Goal: Complete application form: Complete application form

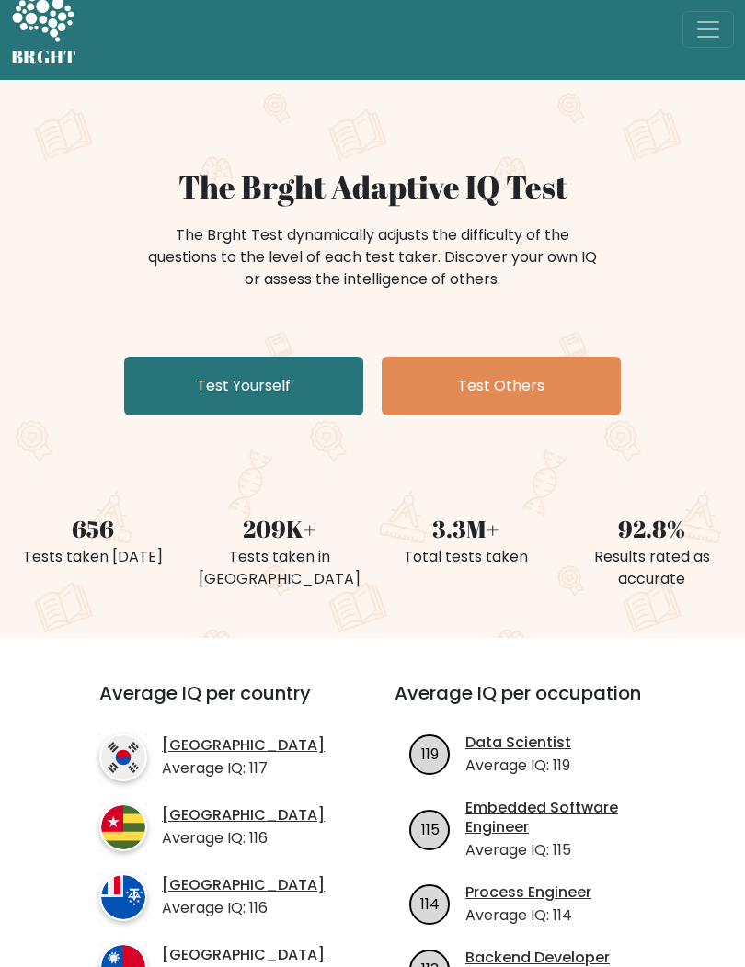
scroll to position [22, 0]
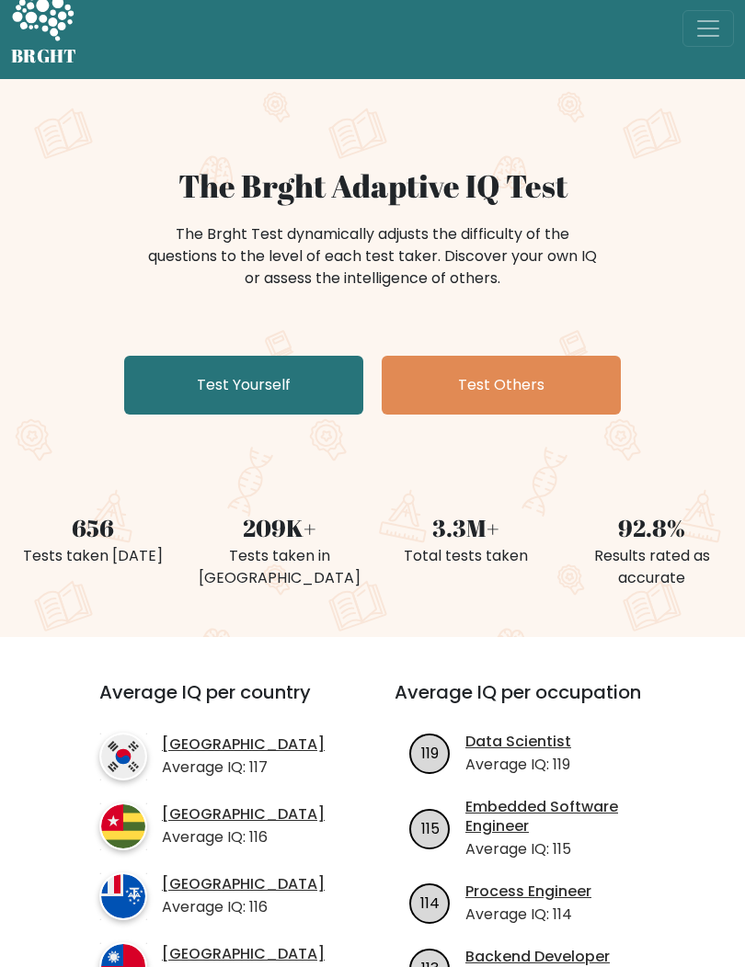
click at [173, 402] on link "Test Yourself" at bounding box center [243, 385] width 239 height 59
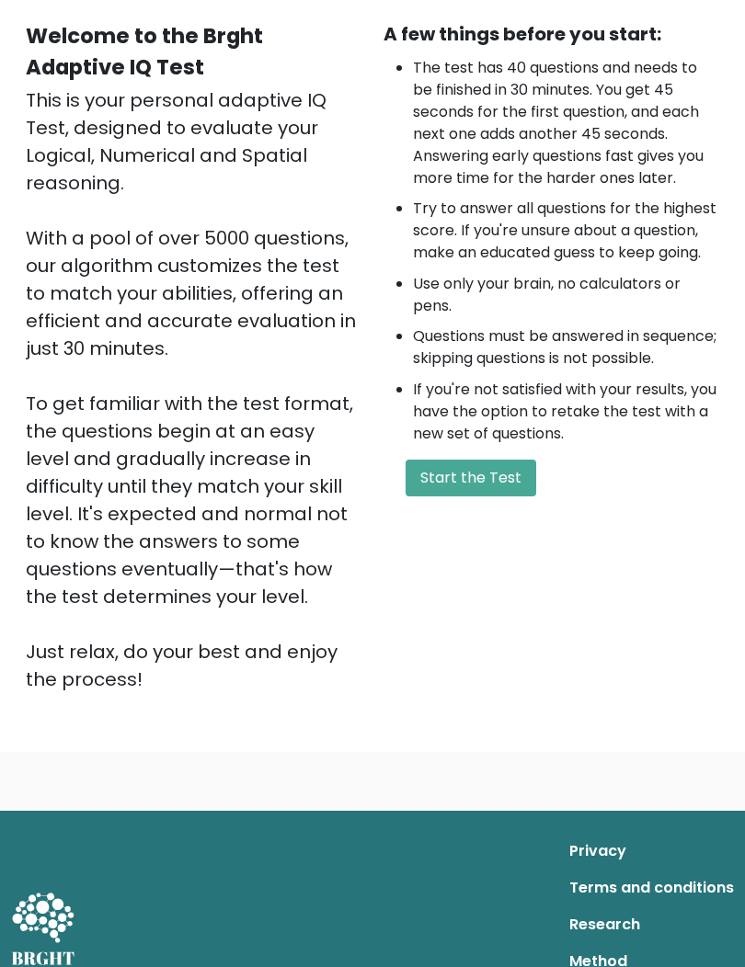
scroll to position [168, 0]
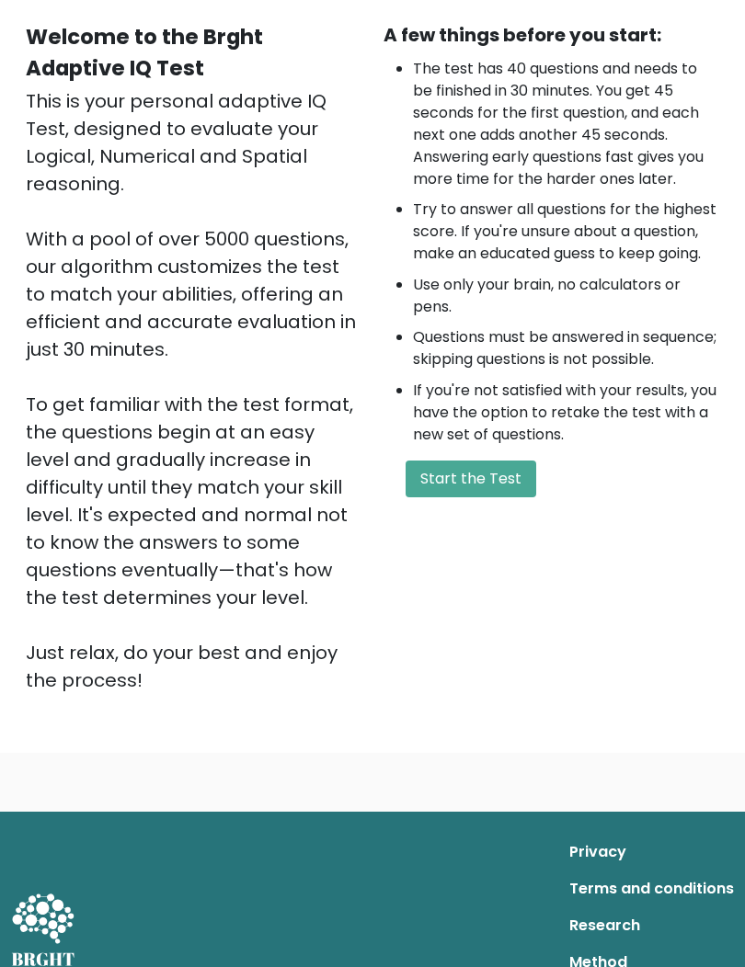
click at [445, 497] on button "Start the Test" at bounding box center [470, 479] width 131 height 37
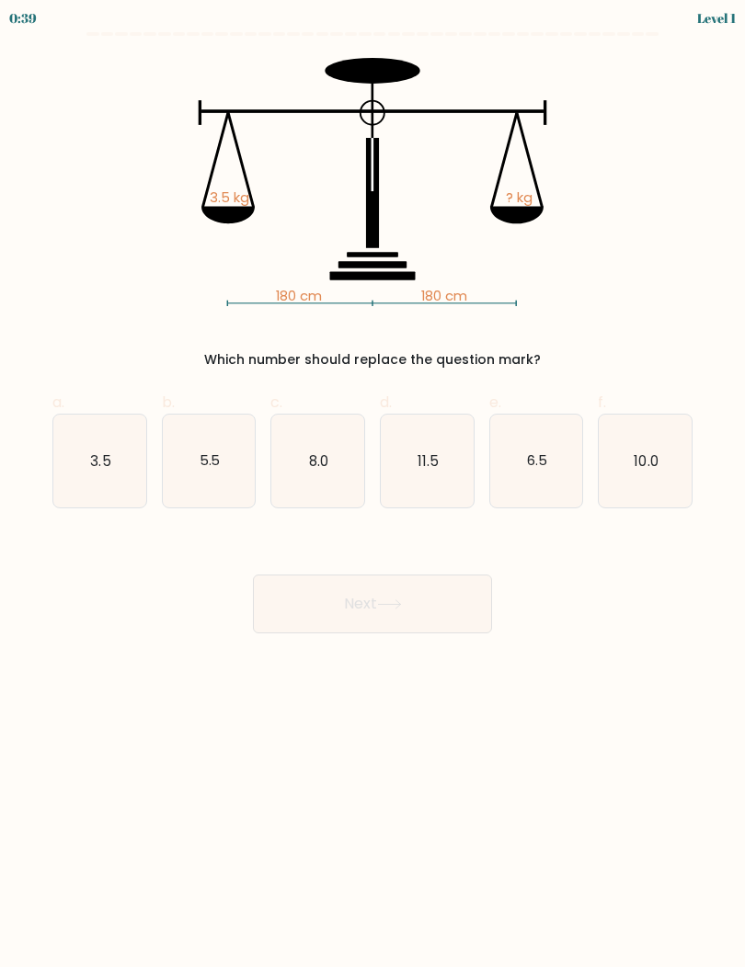
click at [96, 455] on text "3.5" at bounding box center [100, 460] width 20 height 19
click at [372, 484] on input "a. 3.5" at bounding box center [372, 490] width 1 height 12
radio input "true"
click at [315, 605] on button "Next" at bounding box center [372, 604] width 239 height 59
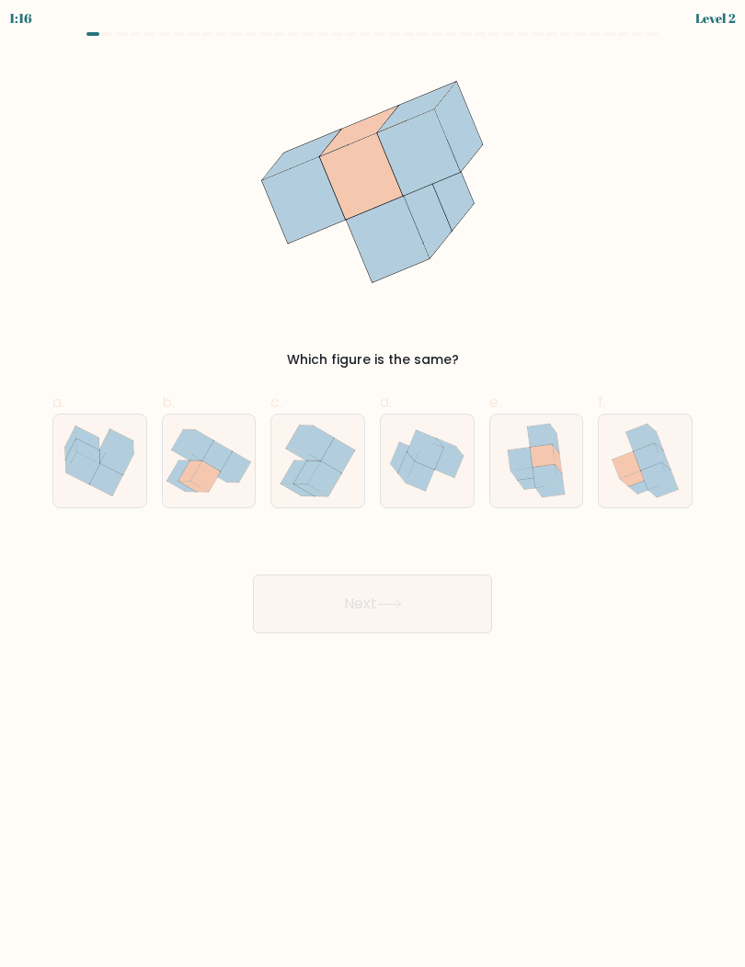
click at [517, 448] on icon at bounding box center [536, 461] width 76 height 93
click at [373, 484] on input "e." at bounding box center [372, 490] width 1 height 12
radio input "true"
click at [294, 600] on button "Next" at bounding box center [372, 604] width 239 height 59
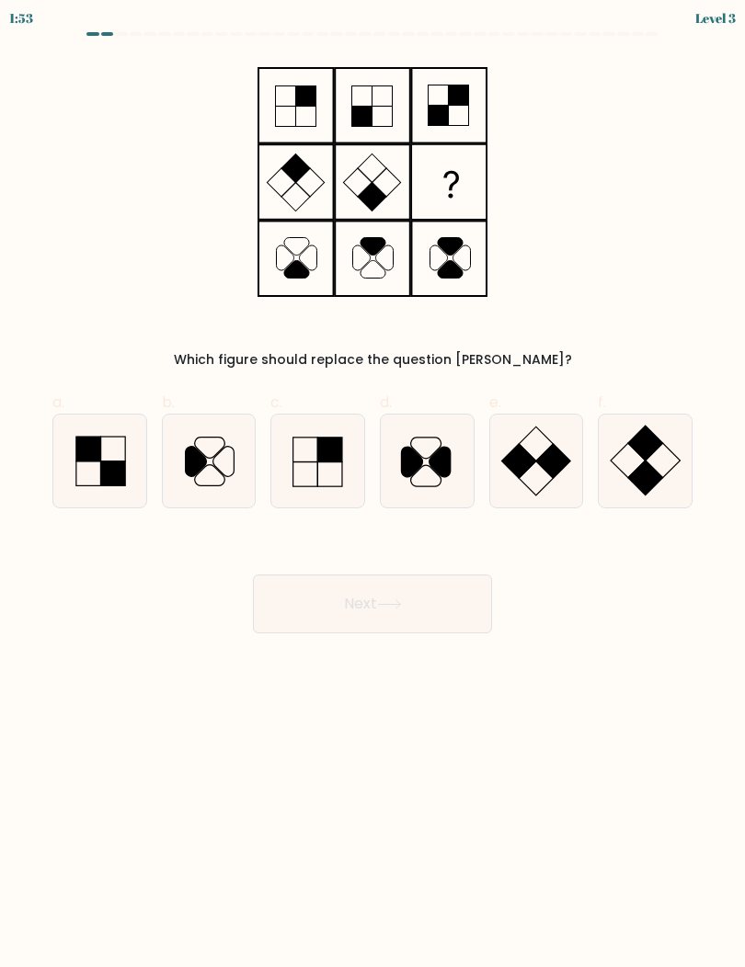
click at [649, 458] on icon at bounding box center [645, 461] width 93 height 93
click at [373, 484] on input "f." at bounding box center [372, 490] width 1 height 12
radio input "true"
click at [461, 598] on button "Next" at bounding box center [372, 604] width 239 height 59
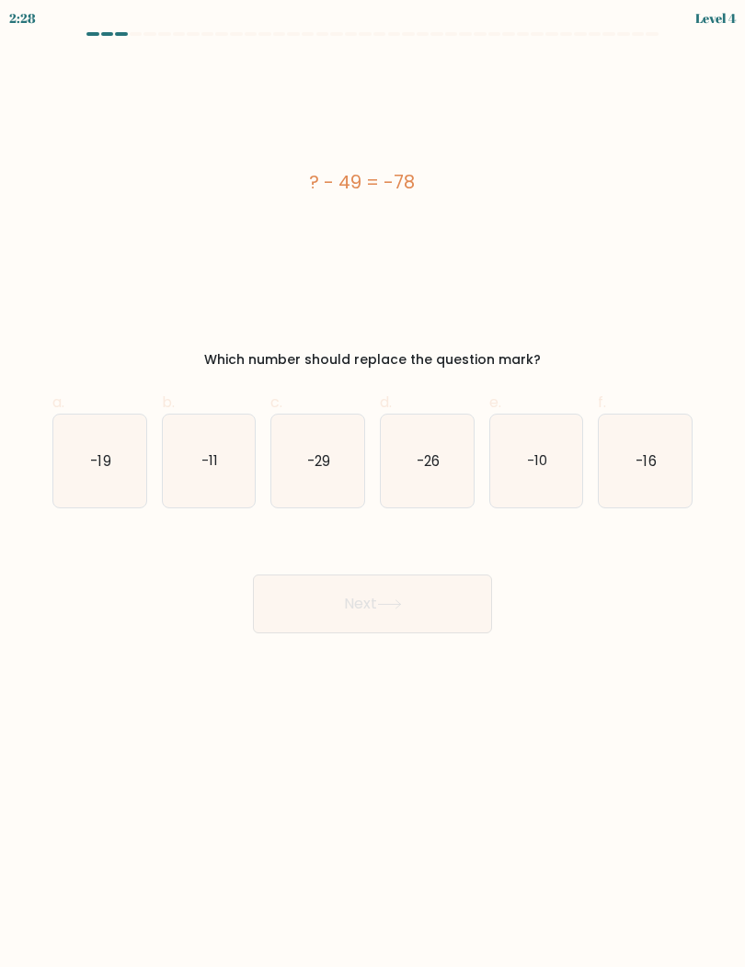
click at [205, 480] on icon "-11" at bounding box center [209, 461] width 93 height 93
click at [372, 484] on input "b. -11" at bounding box center [372, 490] width 1 height 12
radio input "true"
click at [447, 601] on button "Next" at bounding box center [372, 604] width 239 height 59
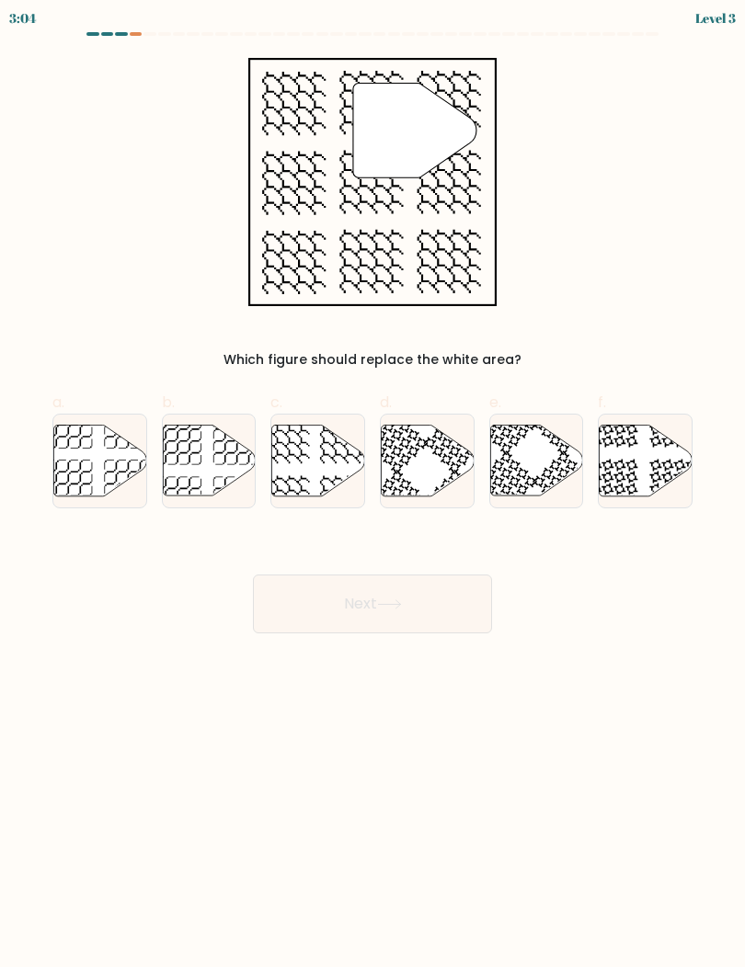
click at [295, 462] on icon at bounding box center [318, 460] width 93 height 71
click at [372, 484] on input "c." at bounding box center [372, 490] width 1 height 12
radio input "true"
click at [293, 584] on button "Next" at bounding box center [372, 604] width 239 height 59
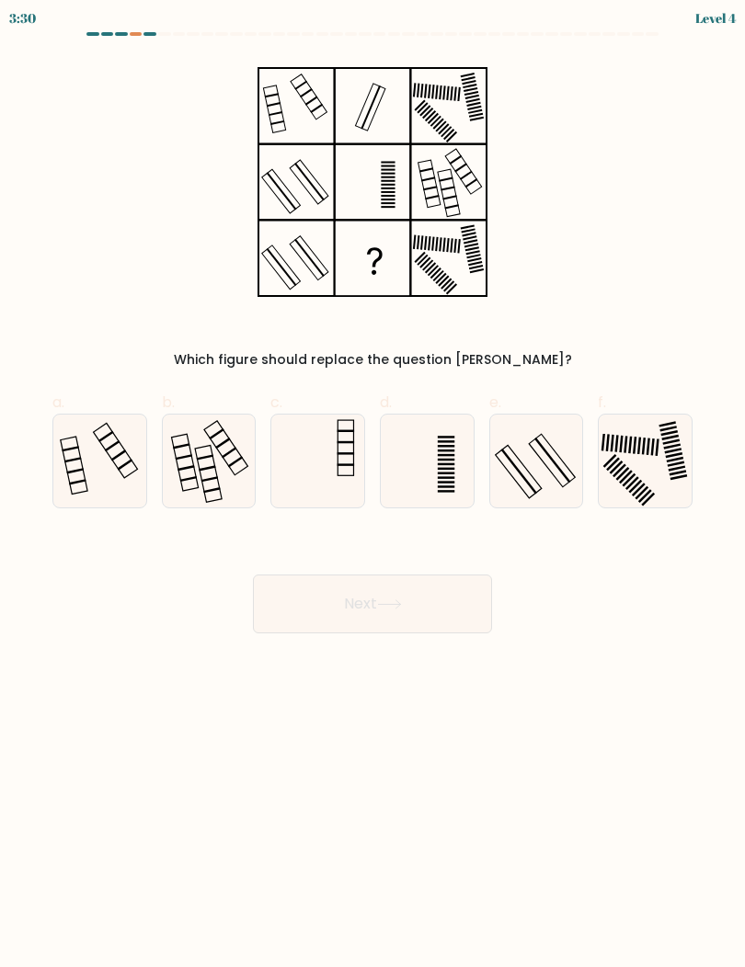
click at [548, 451] on icon at bounding box center [536, 461] width 93 height 93
click at [373, 484] on input "e." at bounding box center [372, 490] width 1 height 12
radio input "true"
click at [270, 599] on button "Next" at bounding box center [372, 604] width 239 height 59
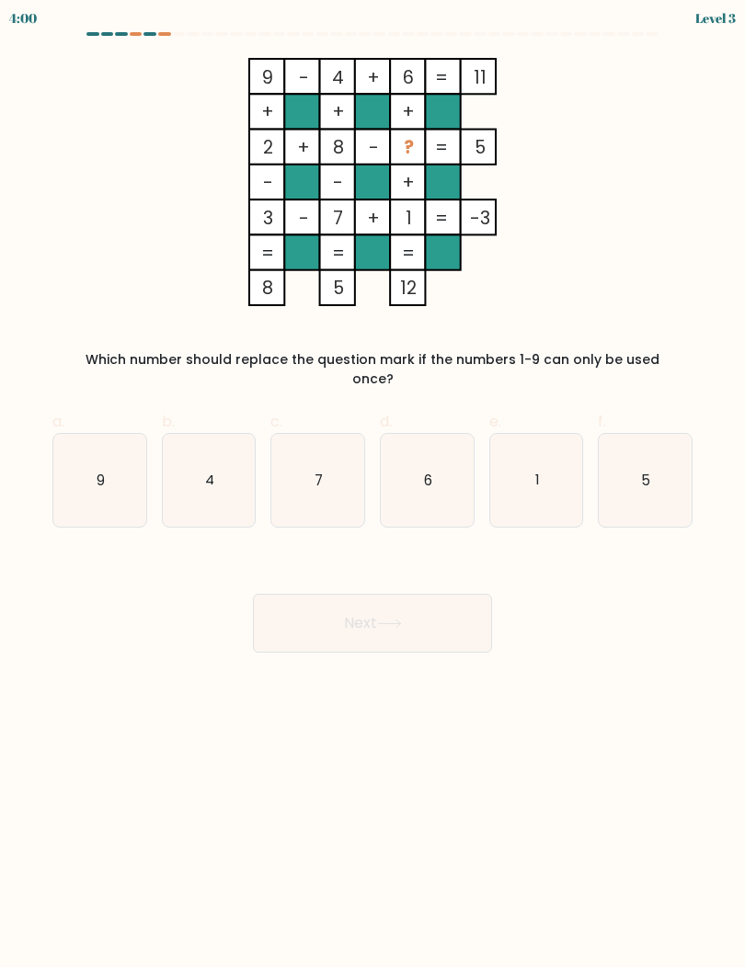
click at [644, 447] on icon "5" at bounding box center [645, 480] width 93 height 93
click at [373, 484] on input "f. 5" at bounding box center [372, 490] width 1 height 12
radio input "true"
click at [279, 600] on button "Next" at bounding box center [372, 623] width 239 height 59
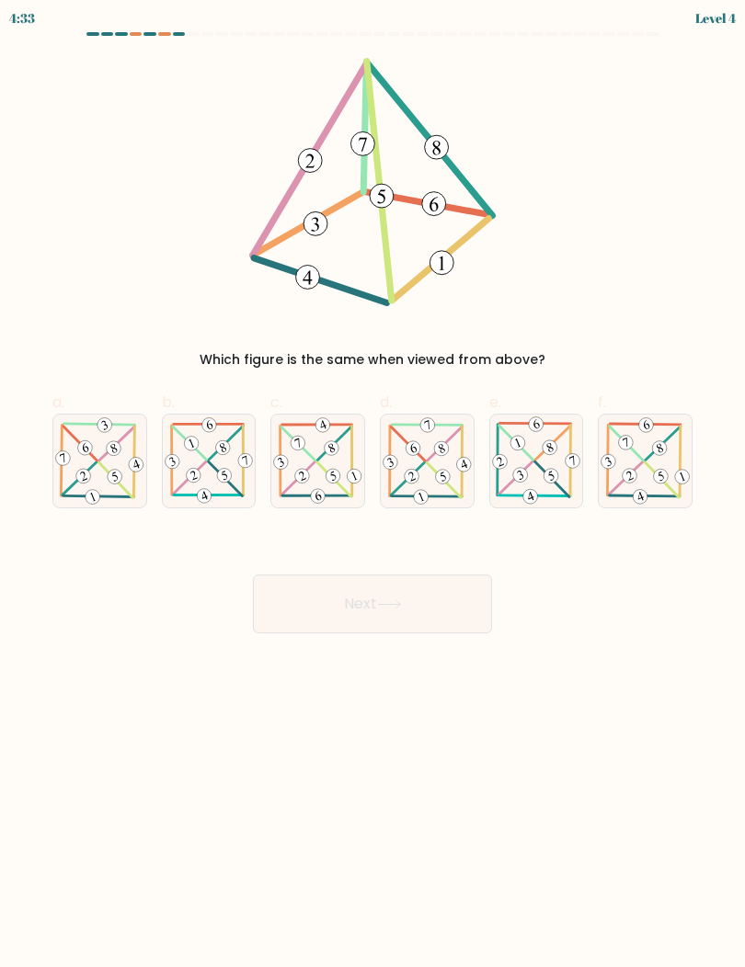
click at [316, 468] on icon at bounding box center [317, 461] width 93 height 90
click at [372, 484] on input "c." at bounding box center [372, 490] width 1 height 12
radio input "true"
click at [299, 605] on button "Next" at bounding box center [372, 604] width 239 height 59
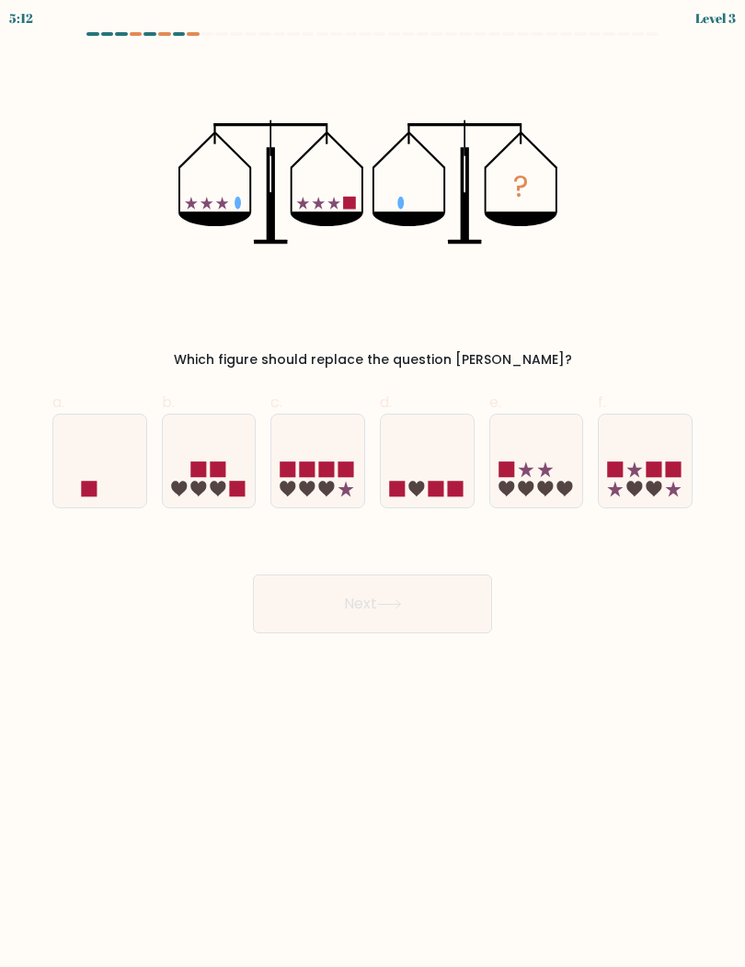
click at [83, 468] on icon at bounding box center [99, 461] width 93 height 76
click at [372, 484] on input "a." at bounding box center [372, 490] width 1 height 12
radio input "true"
click at [253, 617] on button "Next" at bounding box center [372, 604] width 239 height 59
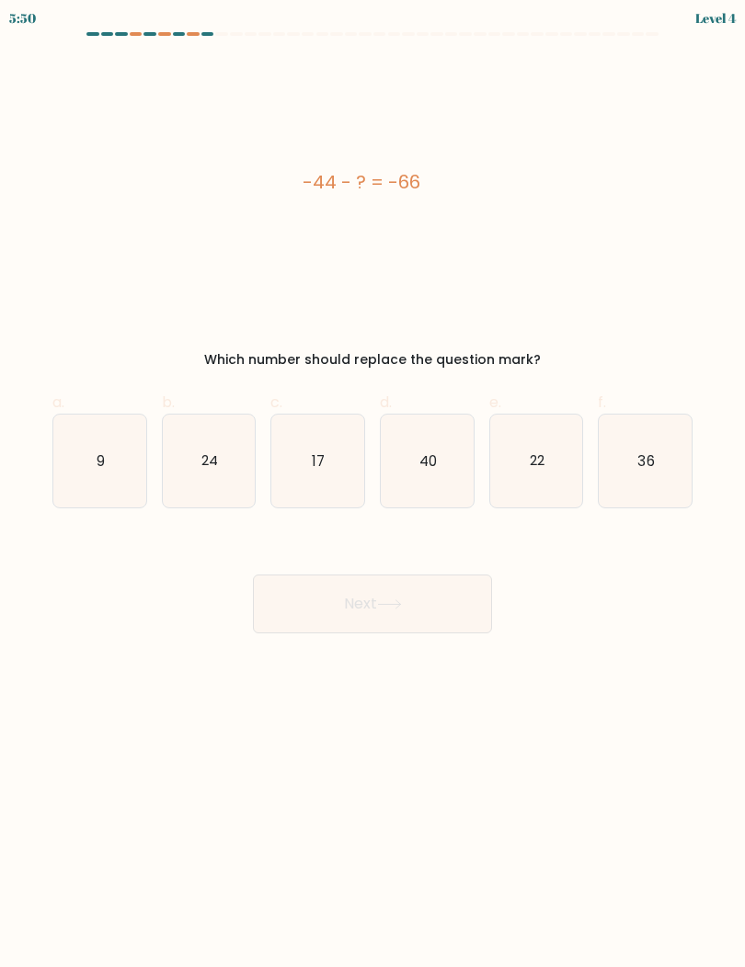
click at [398, 467] on icon "40" at bounding box center [427, 461] width 93 height 93
click at [373, 484] on input "d. 40" at bounding box center [372, 490] width 1 height 12
radio input "true"
click at [304, 602] on button "Next" at bounding box center [372, 604] width 239 height 59
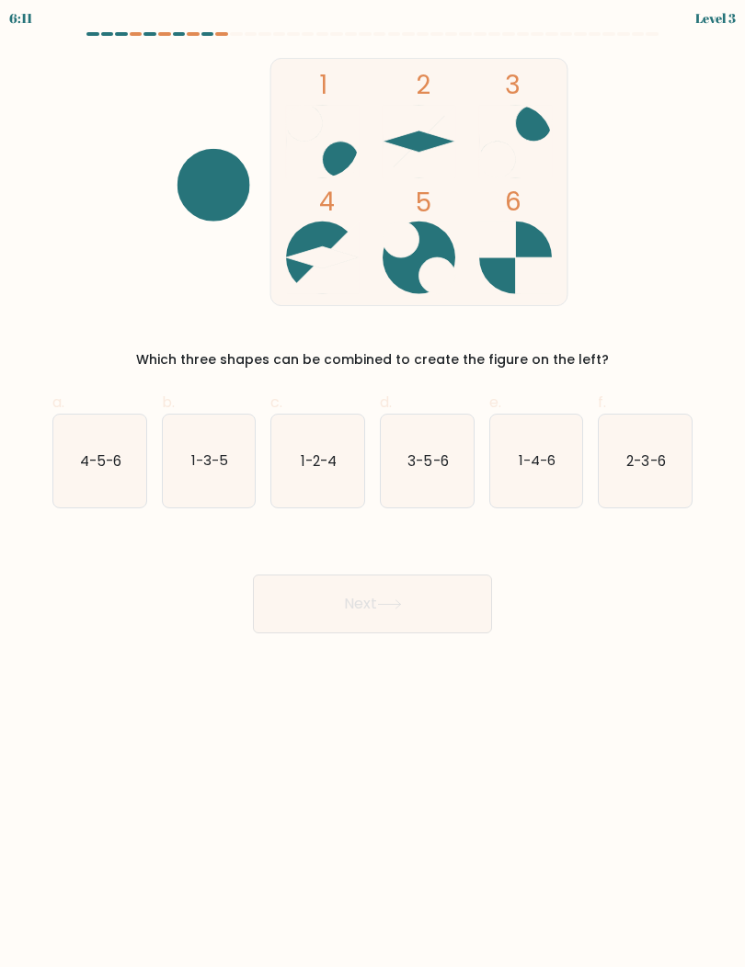
click at [186, 473] on icon "1-3-5" at bounding box center [209, 461] width 93 height 93
click at [372, 484] on input "b. 1-3-5" at bounding box center [372, 490] width 1 height 12
radio input "true"
click at [279, 609] on button "Next" at bounding box center [372, 604] width 239 height 59
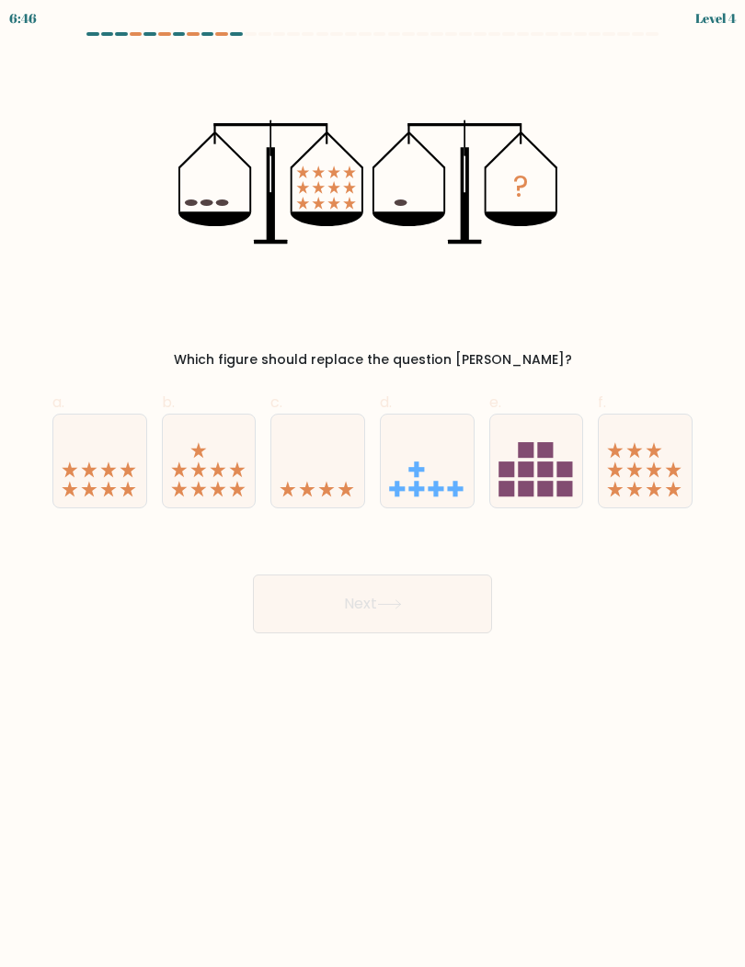
click at [325, 476] on icon at bounding box center [317, 461] width 93 height 76
click at [372, 484] on input "c." at bounding box center [372, 490] width 1 height 12
radio input "true"
click at [305, 596] on button "Next" at bounding box center [372, 604] width 239 height 59
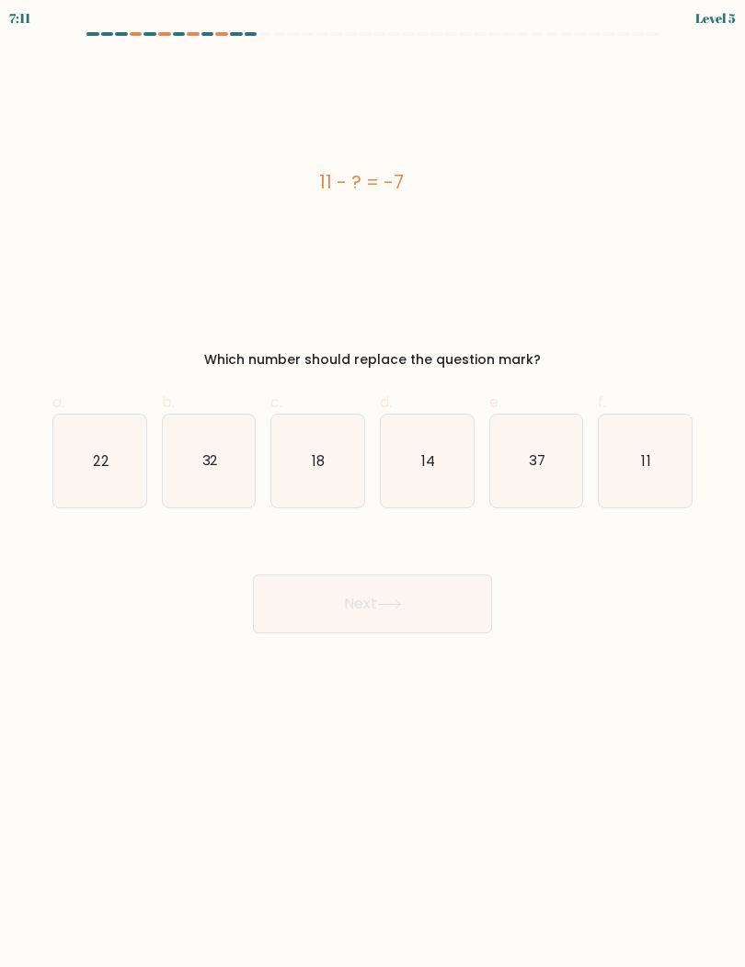
click at [399, 467] on icon "14" at bounding box center [427, 461] width 93 height 93
click at [373, 484] on input "d. 14" at bounding box center [372, 490] width 1 height 12
radio input "true"
click at [310, 617] on button "Next" at bounding box center [372, 604] width 239 height 59
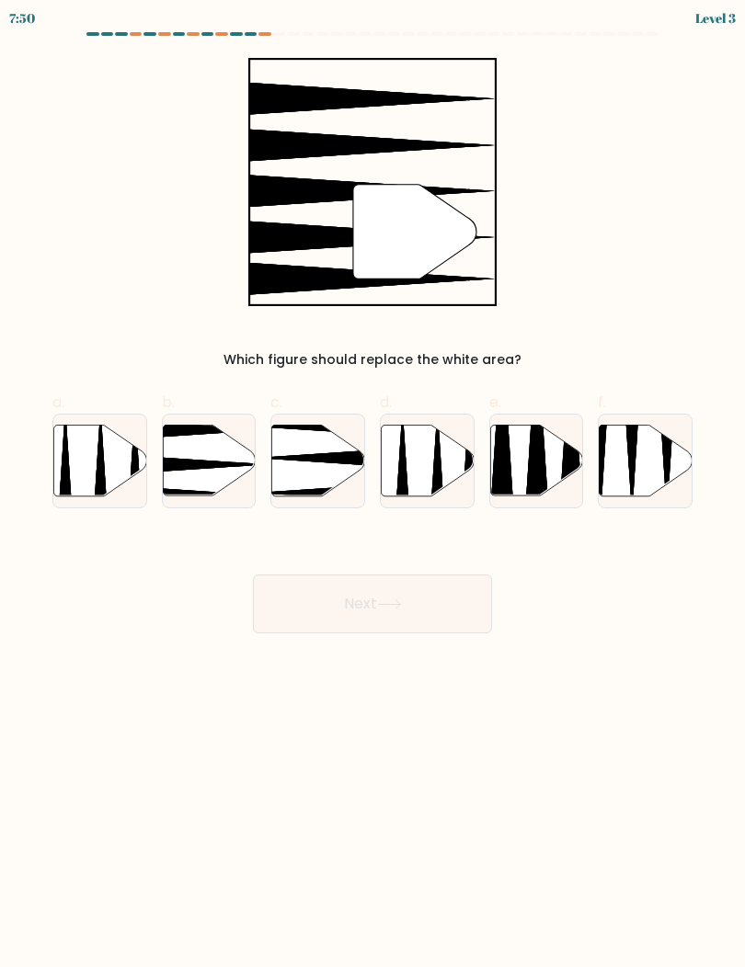
click at [190, 453] on icon at bounding box center [209, 460] width 93 height 71
click at [372, 484] on input "b." at bounding box center [372, 490] width 1 height 12
radio input "true"
click at [285, 588] on button "Next" at bounding box center [372, 604] width 239 height 59
click at [267, 613] on button "Next" at bounding box center [372, 604] width 239 height 59
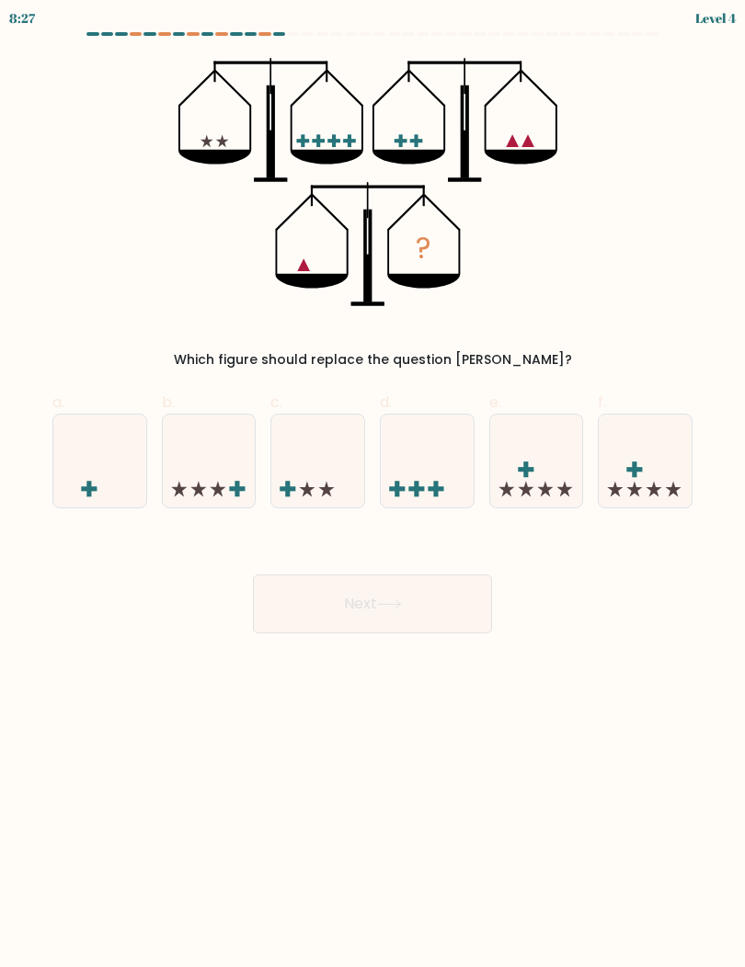
click at [104, 475] on icon at bounding box center [99, 461] width 93 height 76
click at [372, 484] on input "a." at bounding box center [372, 490] width 1 height 12
radio input "true"
click at [280, 609] on button "Next" at bounding box center [372, 604] width 239 height 59
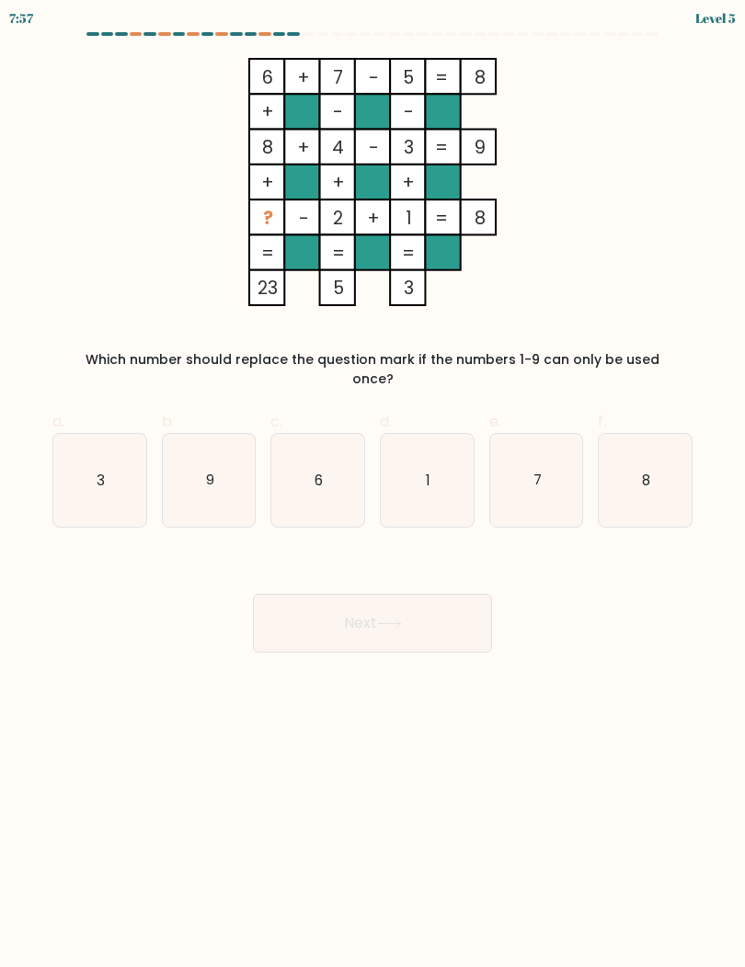
click at [206, 470] on text "9" at bounding box center [209, 479] width 8 height 19
click at [372, 484] on input "b. 9" at bounding box center [372, 490] width 1 height 12
radio input "true"
click at [273, 607] on button "Next" at bounding box center [372, 623] width 239 height 59
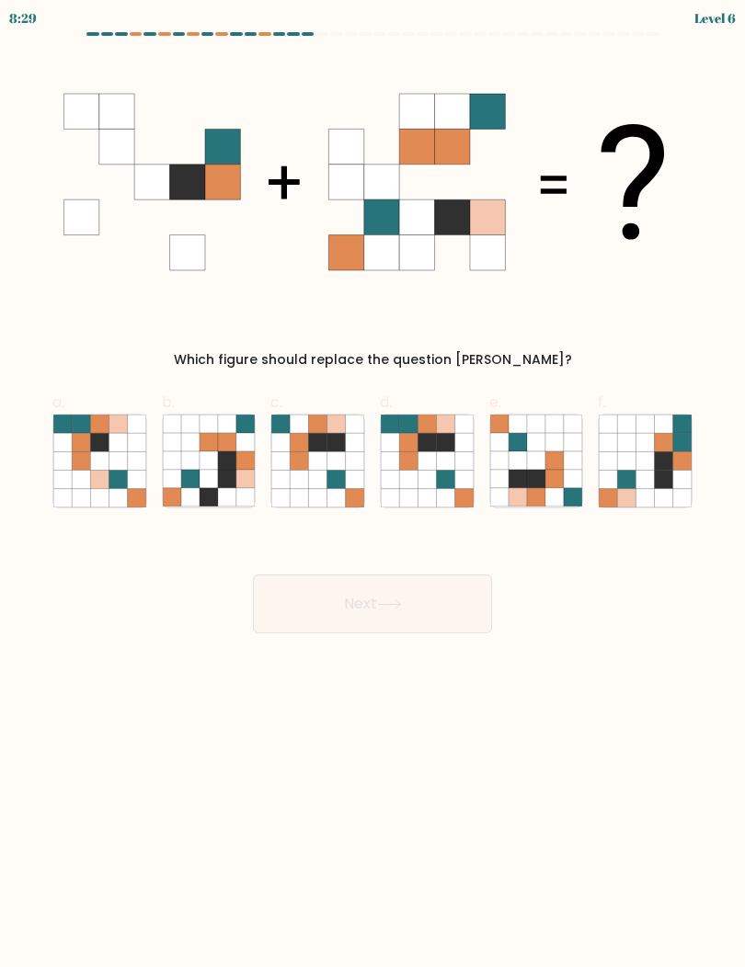
click at [222, 468] on icon at bounding box center [227, 460] width 18 height 18
click at [372, 484] on input "b." at bounding box center [372, 490] width 1 height 12
radio input "true"
click at [285, 603] on button "Next" at bounding box center [372, 604] width 239 height 59
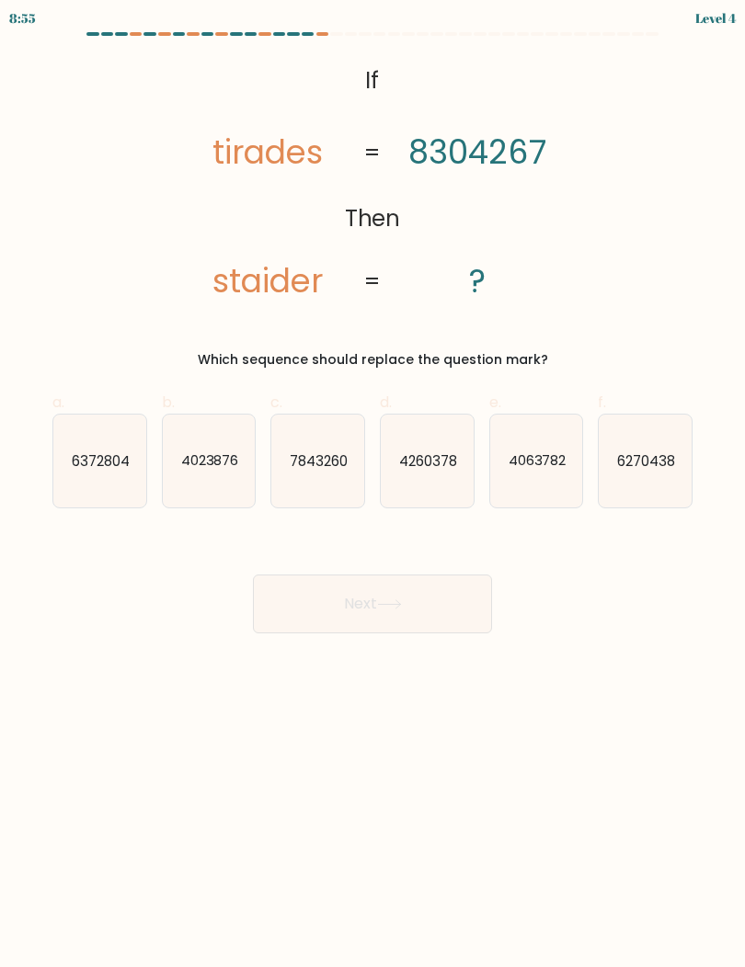
click at [295, 468] on text "7843260" at bounding box center [319, 460] width 58 height 19
click at [372, 484] on input "c. 7843260" at bounding box center [372, 490] width 1 height 12
radio input "true"
click at [280, 620] on button "Next" at bounding box center [372, 604] width 239 height 59
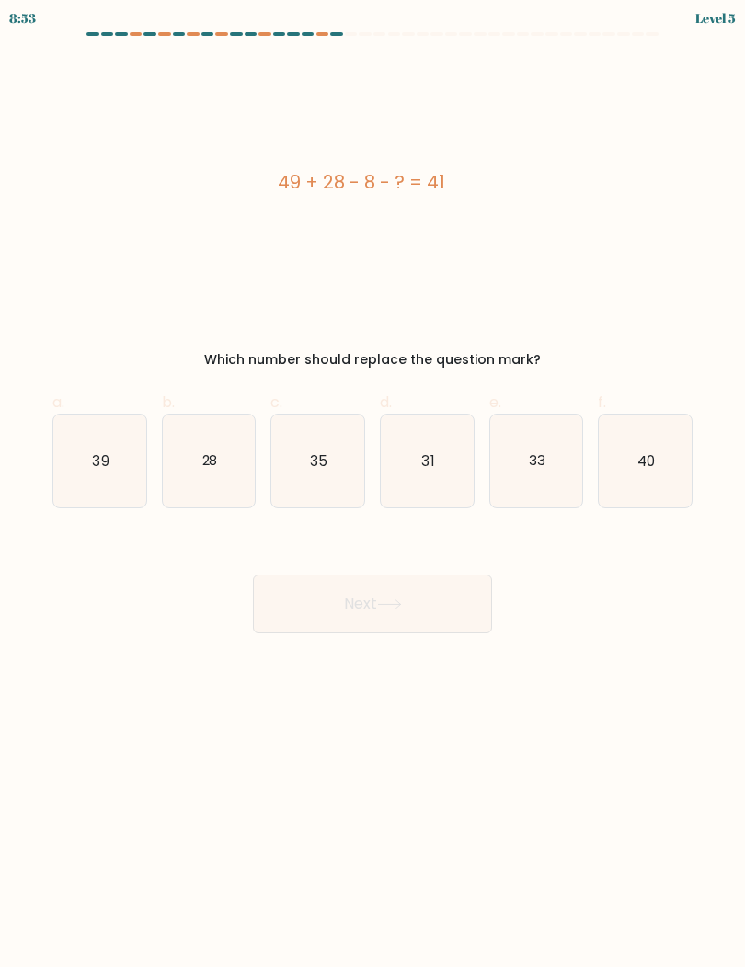
click at [240, 473] on icon "28" at bounding box center [209, 461] width 93 height 93
click at [372, 484] on input "b. 28" at bounding box center [372, 490] width 1 height 12
radio input "true"
click at [260, 600] on button "Next" at bounding box center [372, 604] width 239 height 59
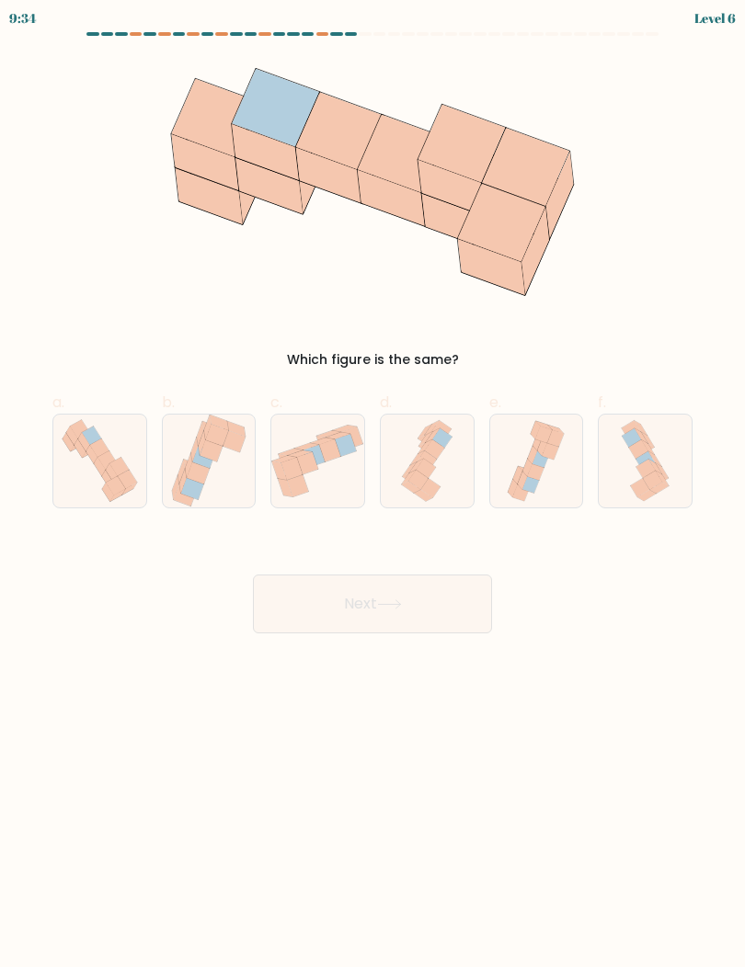
click at [96, 452] on icon at bounding box center [99, 448] width 19 height 19
click at [372, 484] on input "a." at bounding box center [372, 490] width 1 height 12
radio input "true"
click at [289, 585] on button "Next" at bounding box center [372, 604] width 239 height 59
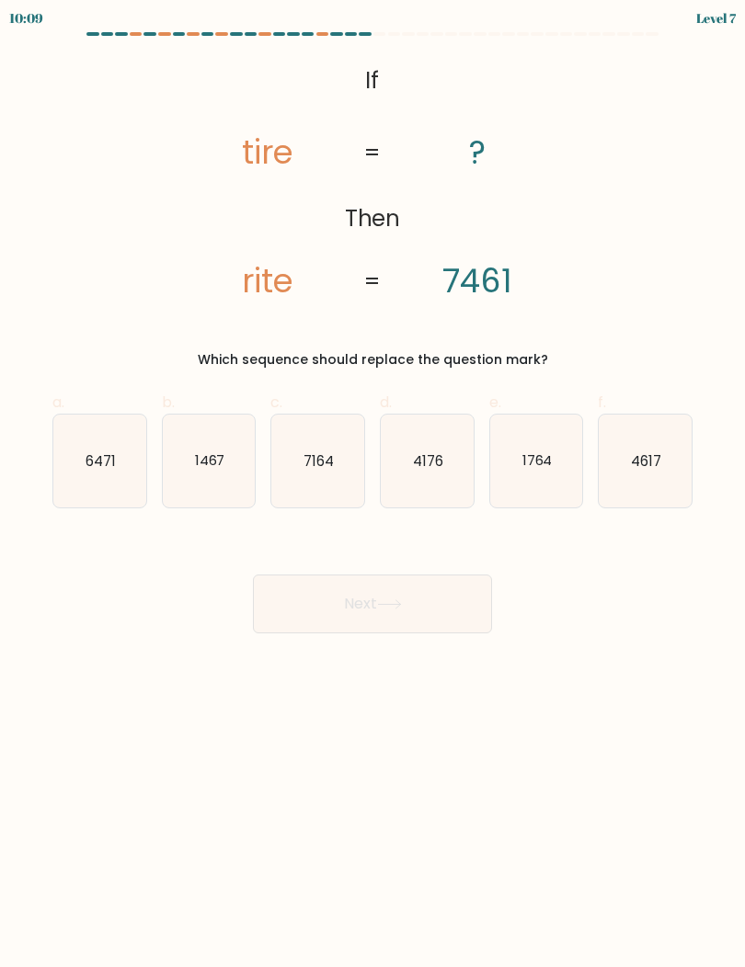
click at [99, 462] on text "6471" at bounding box center [101, 460] width 30 height 19
click at [372, 484] on input "a. 6471" at bounding box center [372, 490] width 1 height 12
radio input "true"
click at [293, 612] on button "Next" at bounding box center [372, 604] width 239 height 59
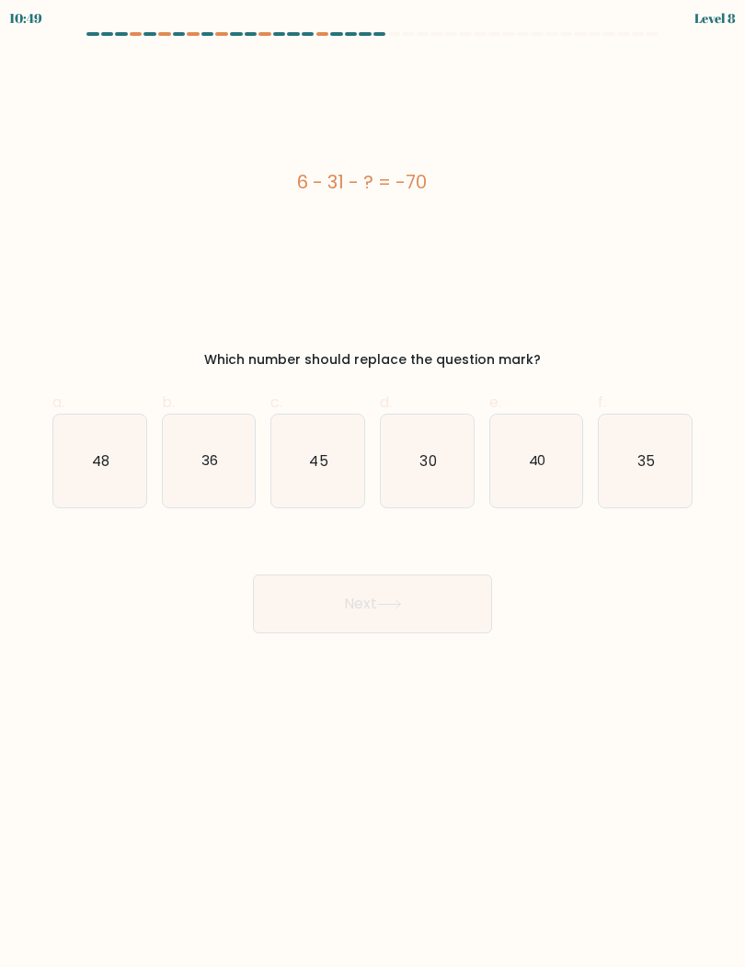
click at [304, 482] on icon "45" at bounding box center [317, 461] width 93 height 93
click at [372, 484] on input "c. 45" at bounding box center [372, 490] width 1 height 12
radio input "true"
click at [306, 605] on button "Next" at bounding box center [372, 604] width 239 height 59
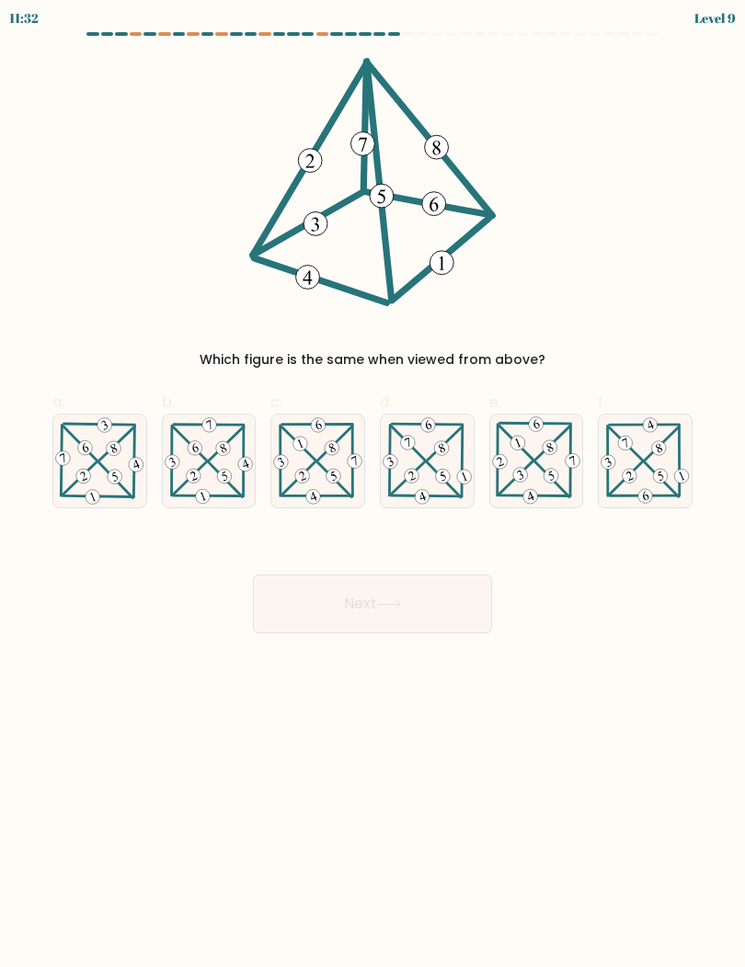
click at [297, 473] on 705 at bounding box center [302, 476] width 18 height 18
click at [372, 484] on input "c." at bounding box center [372, 490] width 1 height 12
radio input "true"
click at [315, 602] on button "Next" at bounding box center [372, 604] width 239 height 59
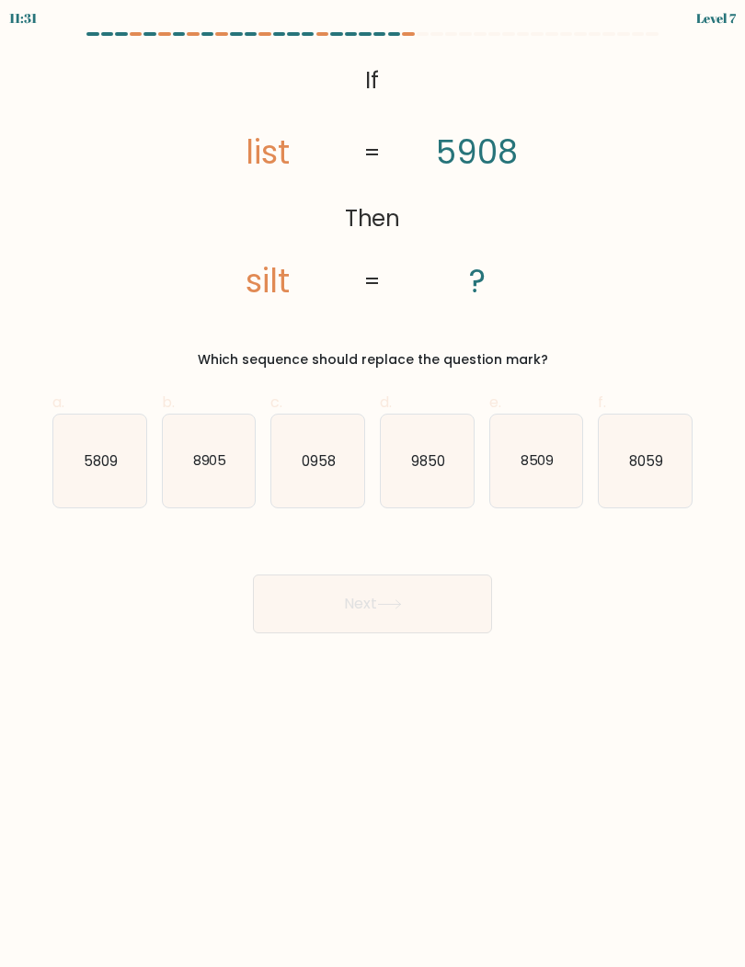
click at [428, 481] on icon "9850" at bounding box center [427, 461] width 93 height 93
click at [373, 484] on input "d. 9850" at bounding box center [372, 490] width 1 height 12
radio input "true"
click at [373, 622] on button "Next" at bounding box center [372, 604] width 239 height 59
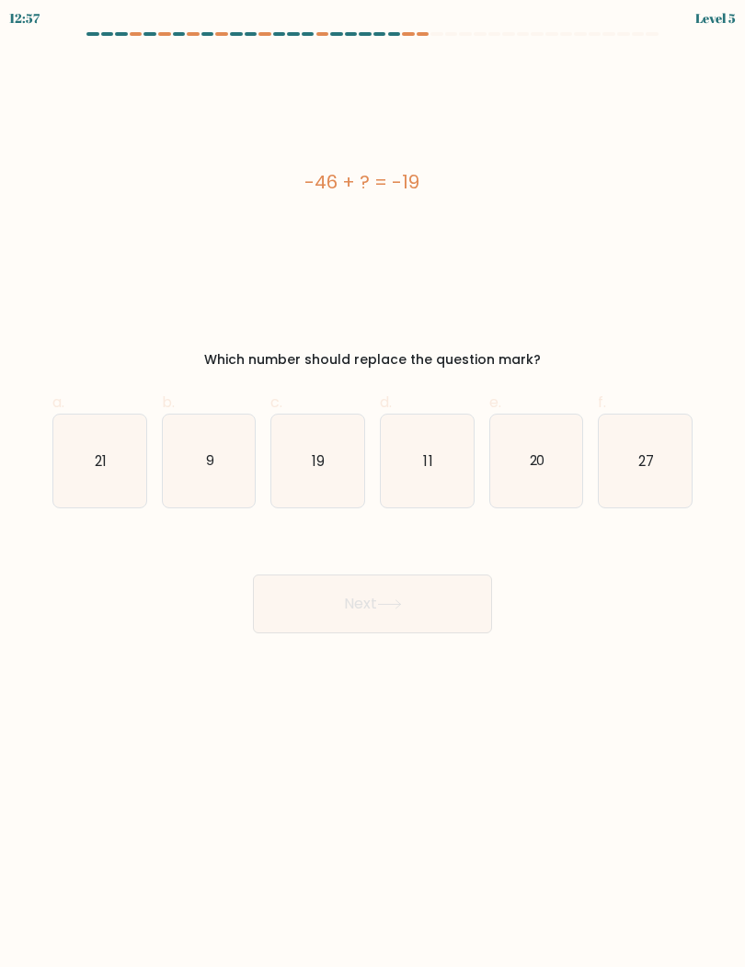
click at [200, 469] on icon "9" at bounding box center [209, 461] width 93 height 93
click at [372, 484] on input "b. 9" at bounding box center [372, 490] width 1 height 12
radio input "true"
click at [298, 470] on icon "19" at bounding box center [317, 461] width 93 height 93
click at [372, 484] on input "c. 19" at bounding box center [372, 490] width 1 height 12
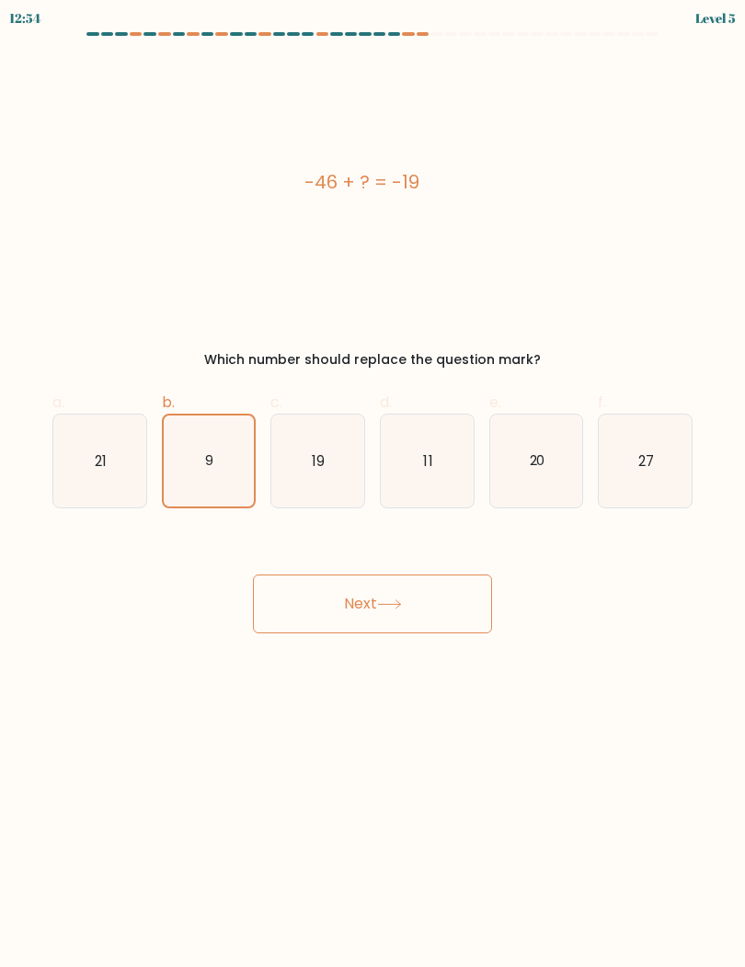
radio input "true"
click at [326, 610] on button "Next" at bounding box center [372, 604] width 239 height 59
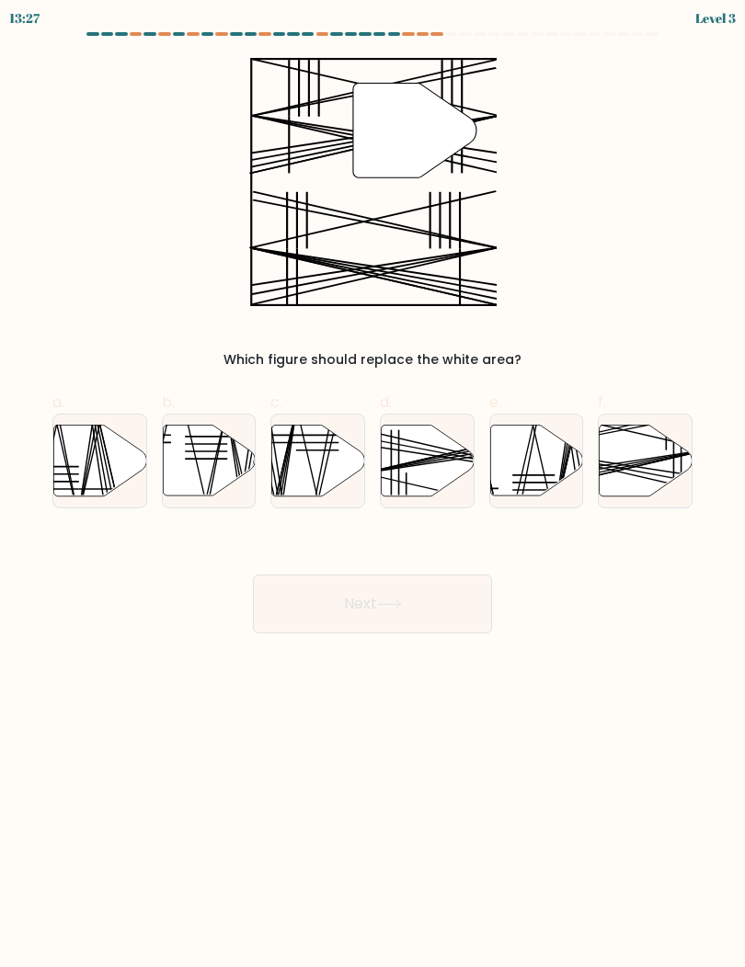
click at [670, 467] on icon at bounding box center [645, 460] width 93 height 71
click at [373, 484] on input "f." at bounding box center [372, 490] width 1 height 12
radio input "true"
click at [334, 601] on button "Next" at bounding box center [372, 604] width 239 height 59
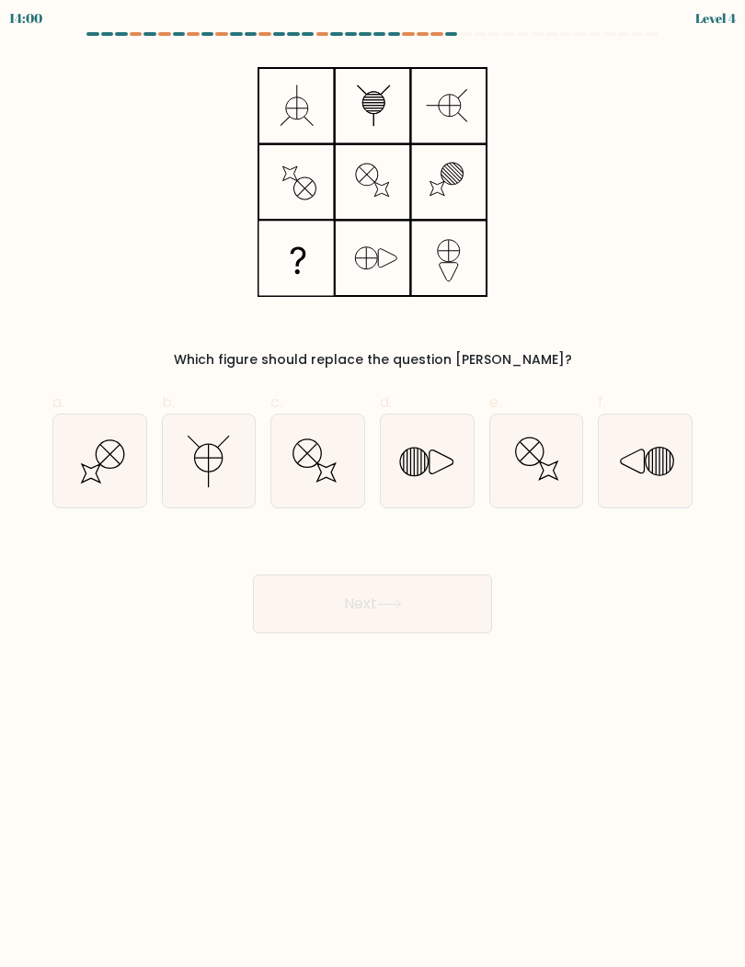
click at [321, 473] on icon at bounding box center [326, 472] width 18 height 18
click at [372, 484] on input "c." at bounding box center [372, 490] width 1 height 12
radio input "true"
click at [331, 586] on button "Next" at bounding box center [372, 604] width 239 height 59
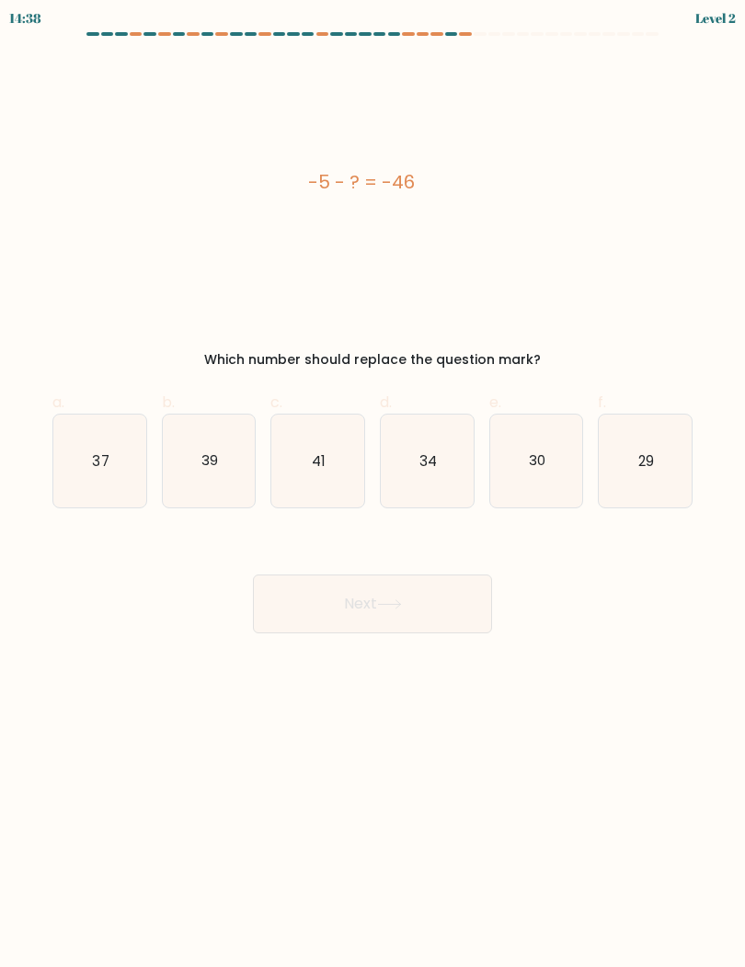
click at [301, 488] on icon "41" at bounding box center [317, 461] width 93 height 93
click at [372, 488] on input "c. 41" at bounding box center [372, 490] width 1 height 12
radio input "true"
click at [314, 602] on button "Next" at bounding box center [372, 604] width 239 height 59
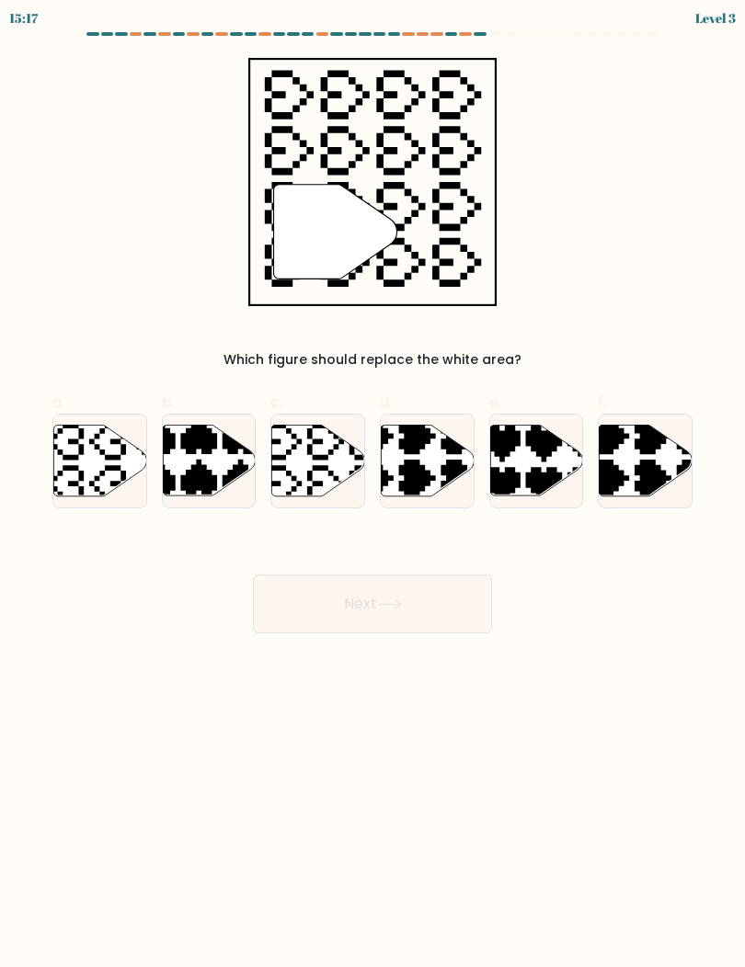
click at [291, 474] on icon at bounding box center [346, 420] width 163 height 163
click at [372, 484] on input "c." at bounding box center [372, 490] width 1 height 12
radio input "true"
click at [304, 604] on button "Next" at bounding box center [372, 604] width 239 height 59
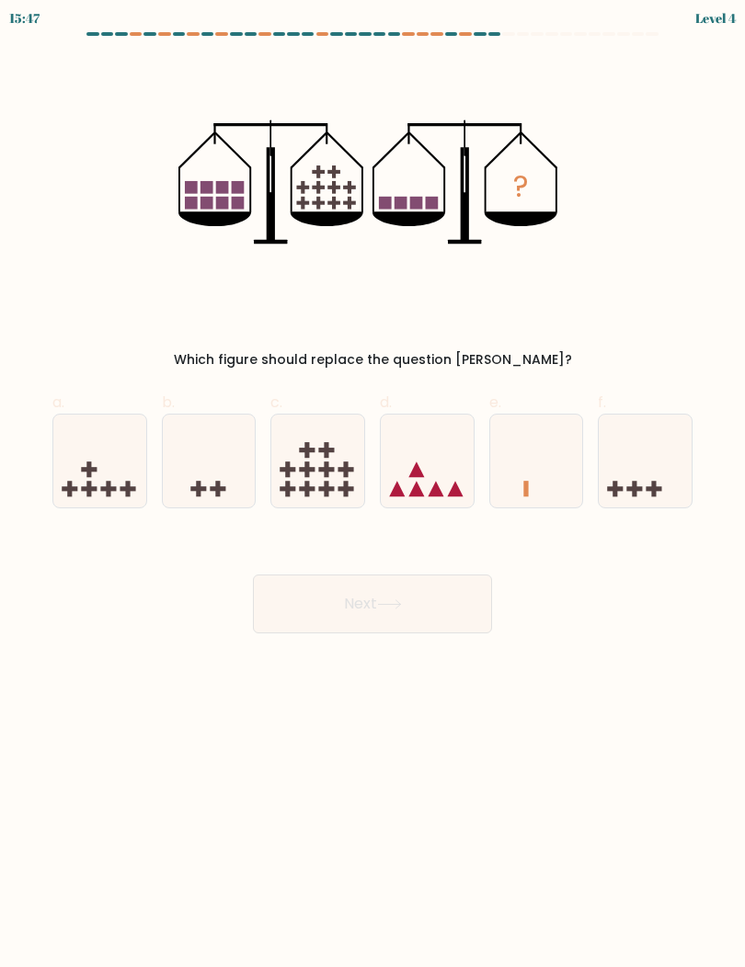
click at [80, 476] on icon at bounding box center [99, 461] width 93 height 76
click at [372, 484] on input "a." at bounding box center [372, 490] width 1 height 12
radio input "true"
click at [285, 603] on button "Next" at bounding box center [372, 604] width 239 height 59
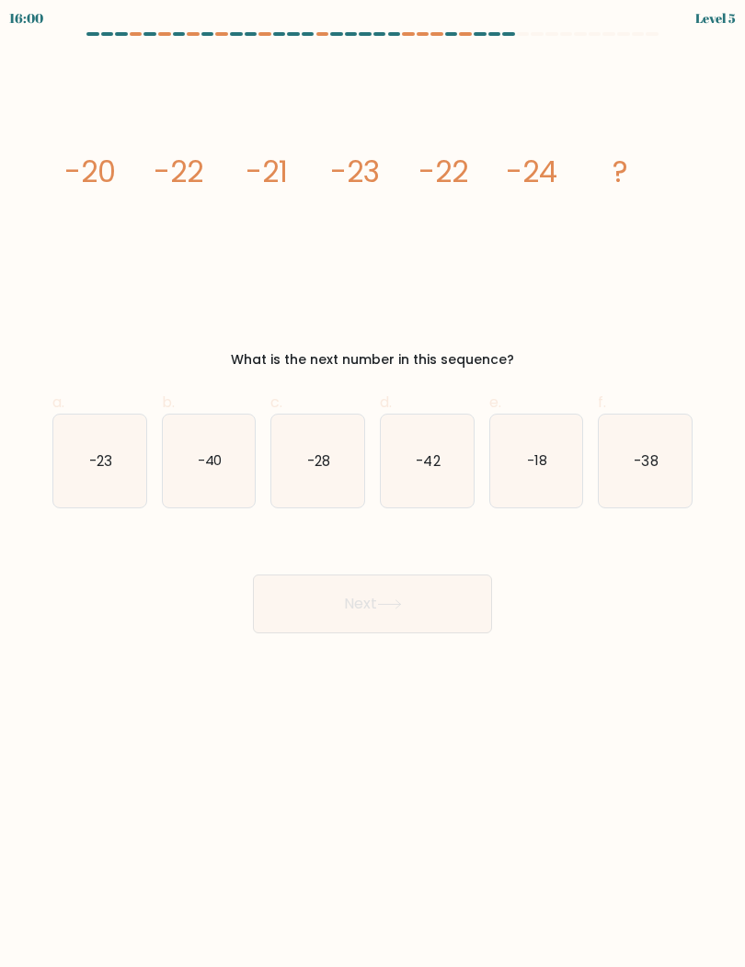
click at [97, 457] on text "-23" at bounding box center [100, 460] width 23 height 19
click at [372, 484] on input "a. -23" at bounding box center [372, 490] width 1 height 12
radio input "true"
click at [287, 613] on button "Next" at bounding box center [372, 604] width 239 height 59
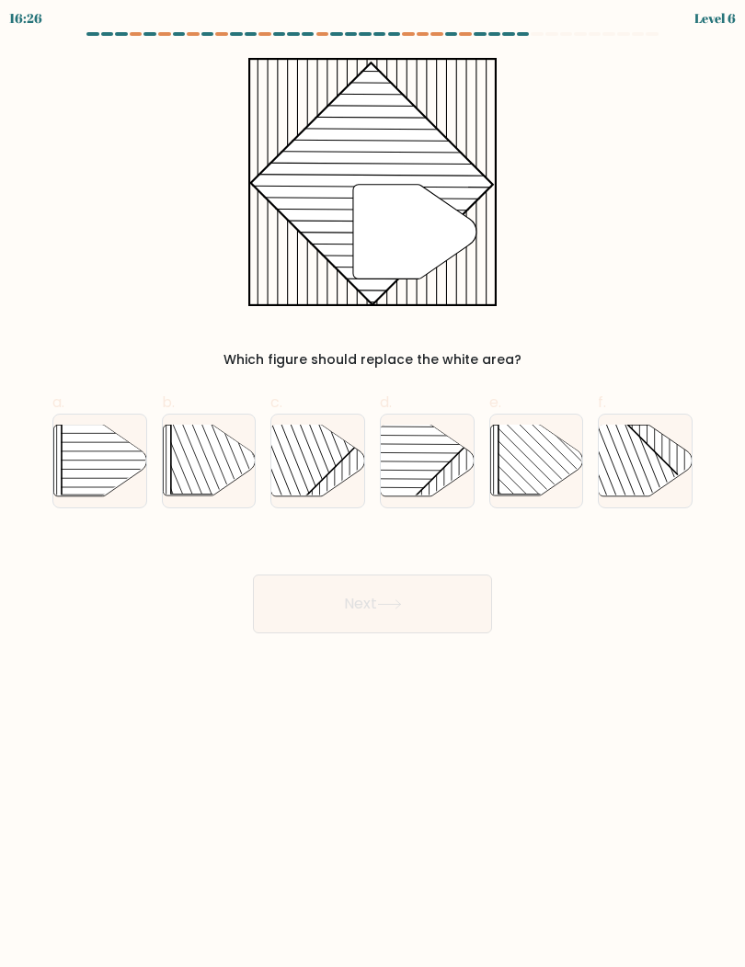
click at [295, 468] on rect at bounding box center [286, 425] width 182 height 182
click at [372, 484] on input "c." at bounding box center [372, 490] width 1 height 12
radio input "true"
click at [307, 600] on button "Next" at bounding box center [372, 604] width 239 height 59
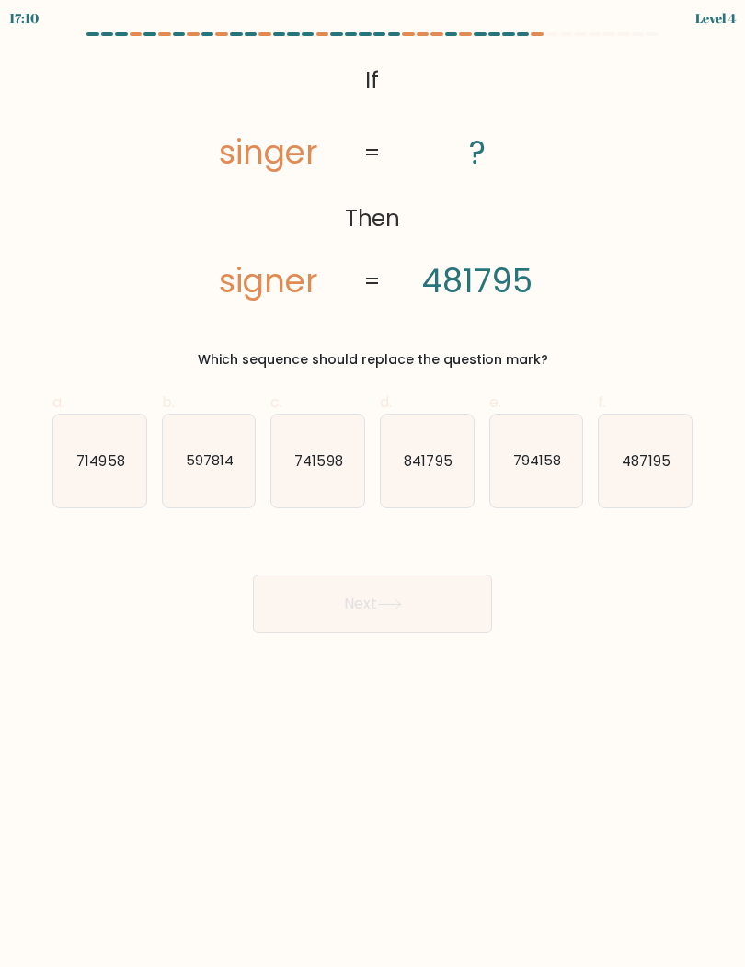
click at [399, 473] on icon "841795" at bounding box center [427, 461] width 93 height 93
click at [373, 484] on input "d. 841795" at bounding box center [372, 490] width 1 height 12
radio input "true"
click at [309, 610] on button "Next" at bounding box center [372, 604] width 239 height 59
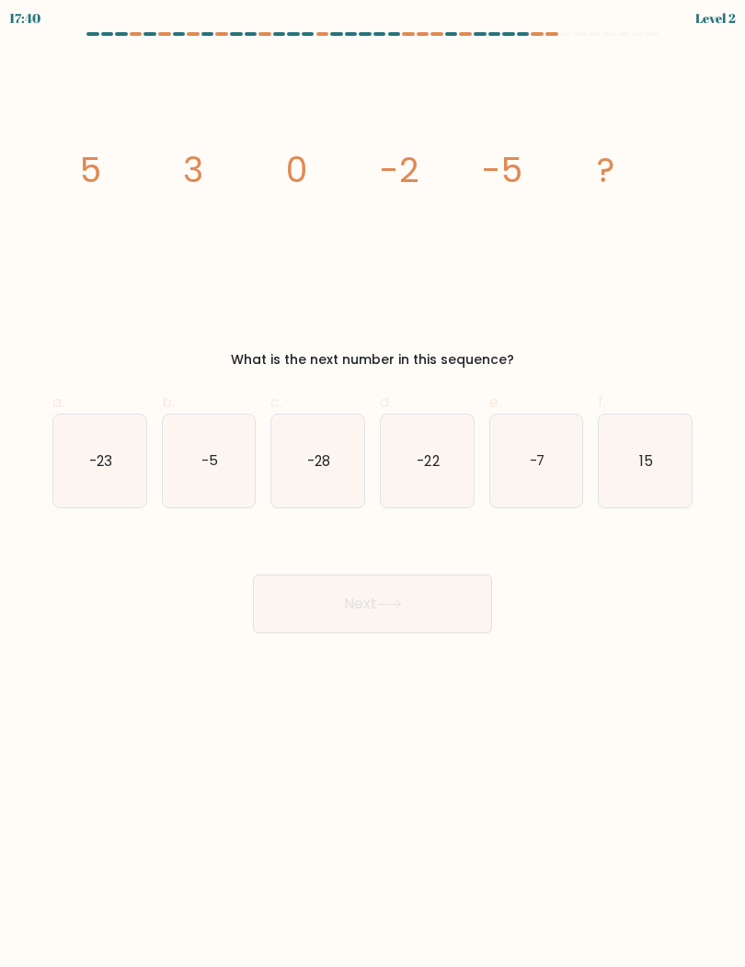
click at [549, 484] on icon "-7" at bounding box center [536, 461] width 93 height 93
click at [373, 484] on input "e. -7" at bounding box center [372, 490] width 1 height 12
radio input "true"
click at [283, 609] on button "Next" at bounding box center [372, 604] width 239 height 59
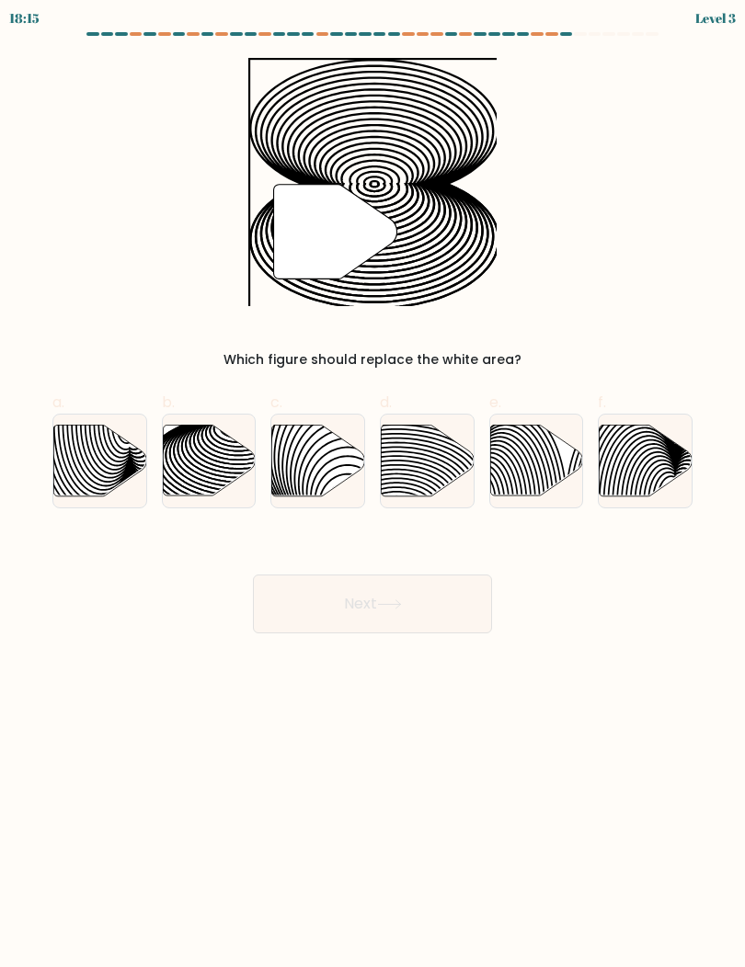
click at [195, 460] on icon at bounding box center [209, 460] width 93 height 71
click at [372, 484] on input "b." at bounding box center [372, 490] width 1 height 12
radio input "true"
click at [276, 593] on button "Next" at bounding box center [372, 604] width 239 height 59
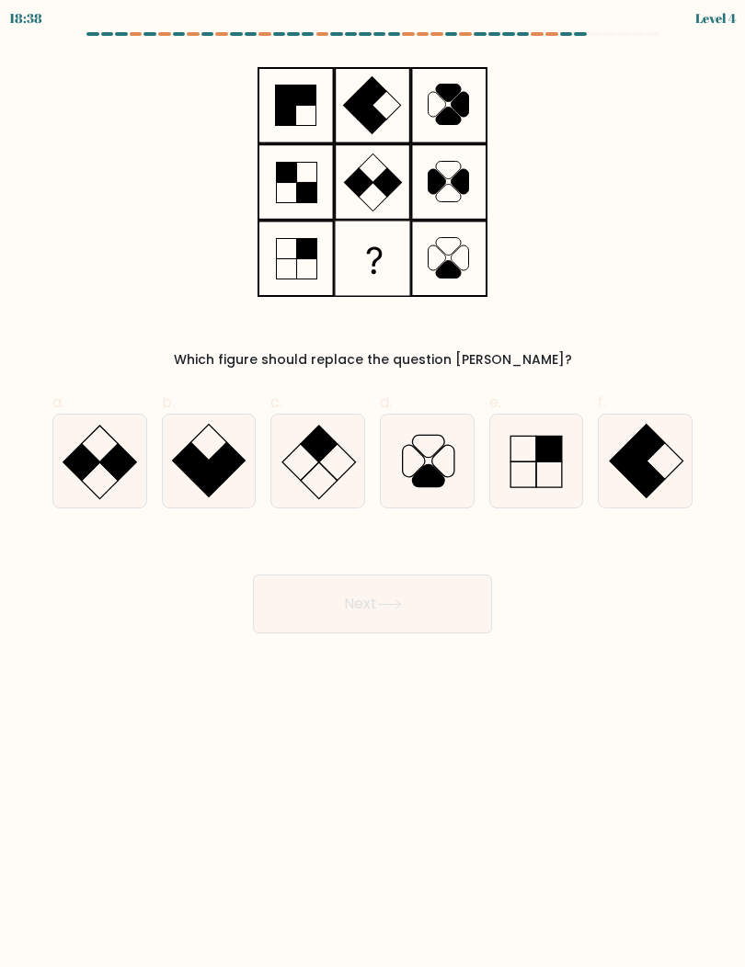
click at [311, 462] on icon at bounding box center [317, 461] width 93 height 93
click at [372, 484] on input "c." at bounding box center [372, 490] width 1 height 12
radio input "true"
click at [298, 612] on button "Next" at bounding box center [372, 604] width 239 height 59
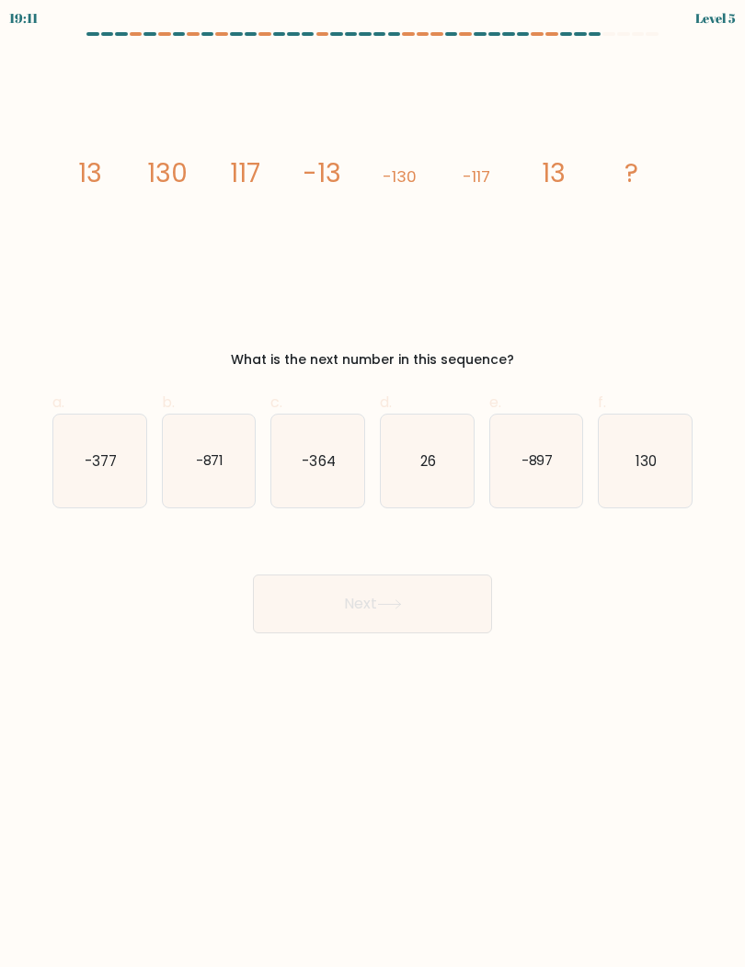
click at [656, 485] on icon "130" at bounding box center [645, 461] width 93 height 93
click at [373, 485] on input "f. 130" at bounding box center [372, 490] width 1 height 12
radio input "true"
click at [298, 609] on button "Next" at bounding box center [372, 604] width 239 height 59
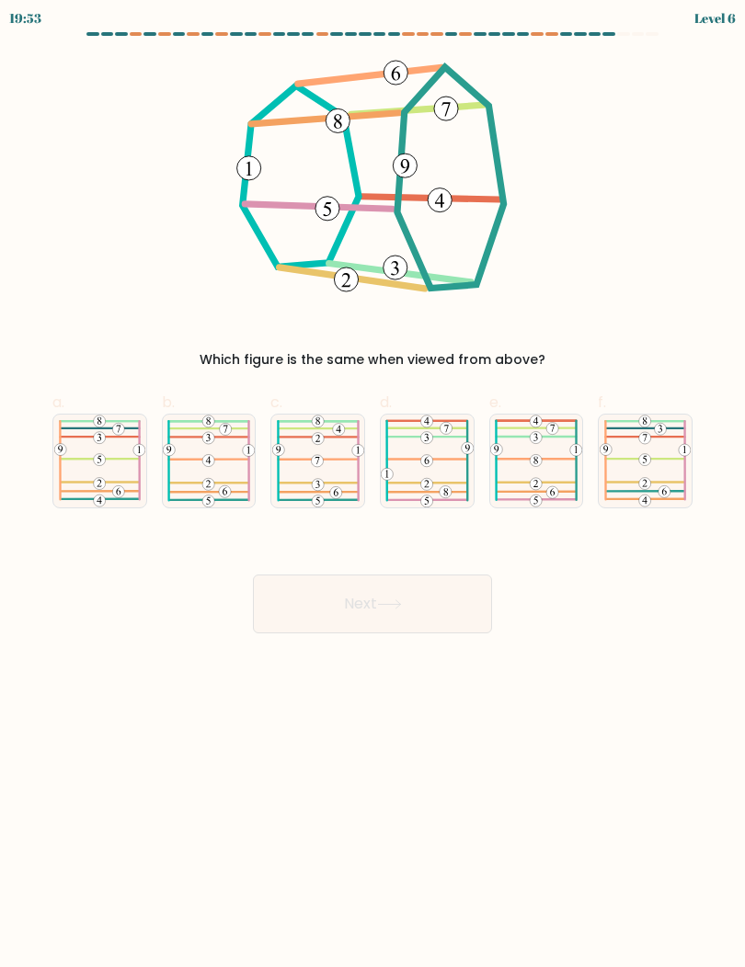
click at [406, 467] on icon at bounding box center [427, 461] width 93 height 93
click at [373, 484] on input "d." at bounding box center [372, 490] width 1 height 12
radio input "true"
click at [525, 425] on icon at bounding box center [536, 461] width 92 height 93
click at [373, 484] on input "e." at bounding box center [372, 490] width 1 height 12
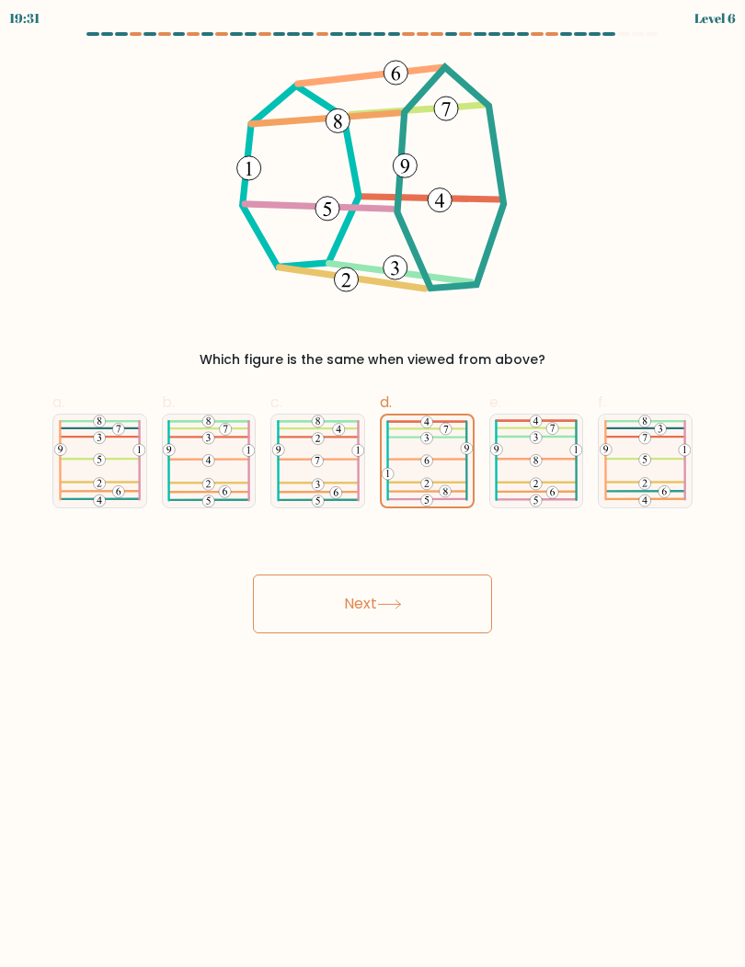
radio input "true"
click at [451, 463] on icon at bounding box center [427, 461] width 93 height 93
click at [373, 484] on input "d." at bounding box center [372, 490] width 1 height 12
radio input "true"
click at [430, 475] on icon at bounding box center [427, 461] width 91 height 91
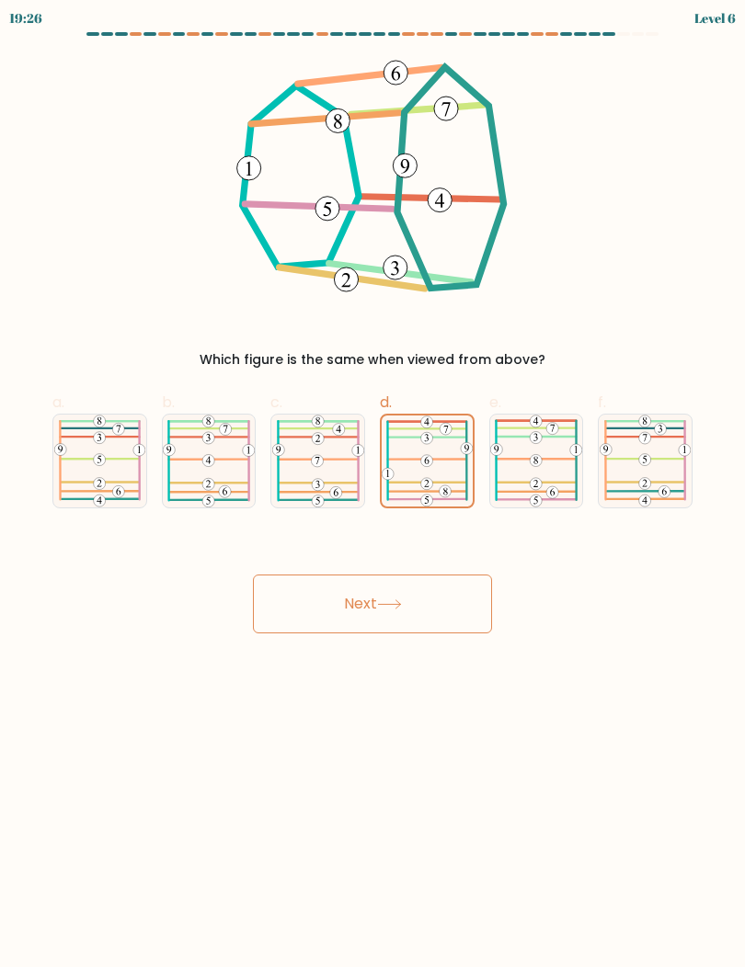
click at [373, 484] on input "d." at bounding box center [372, 490] width 1 height 12
click at [301, 605] on button "Next" at bounding box center [372, 604] width 239 height 59
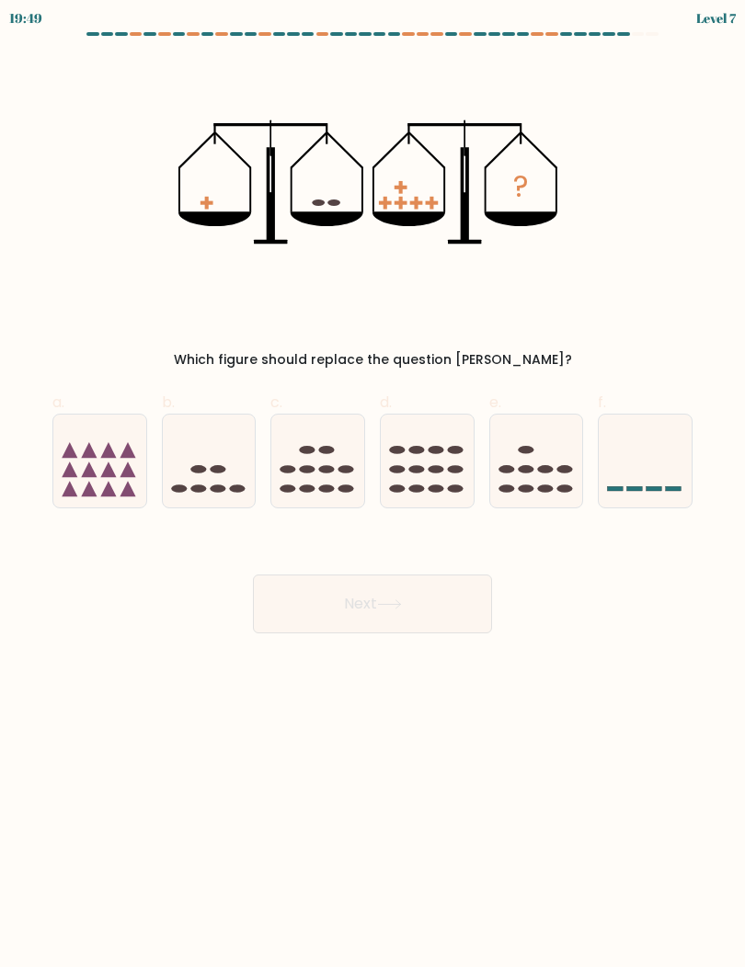
click at [315, 489] on icon at bounding box center [317, 461] width 93 height 76
click at [372, 489] on input "c." at bounding box center [372, 490] width 1 height 12
radio input "true"
click at [307, 610] on button "Next" at bounding box center [372, 604] width 239 height 59
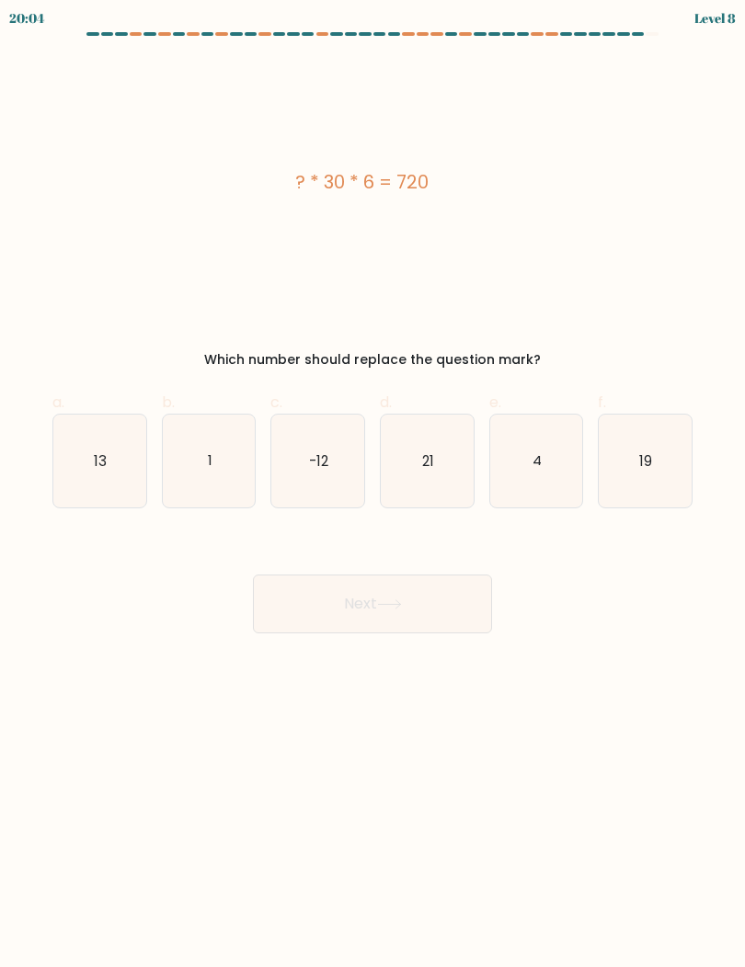
click at [545, 448] on icon "4" at bounding box center [536, 461] width 93 height 93
click at [373, 484] on input "e. 4" at bounding box center [372, 490] width 1 height 12
radio input "true"
click at [302, 604] on button "Next" at bounding box center [372, 604] width 239 height 59
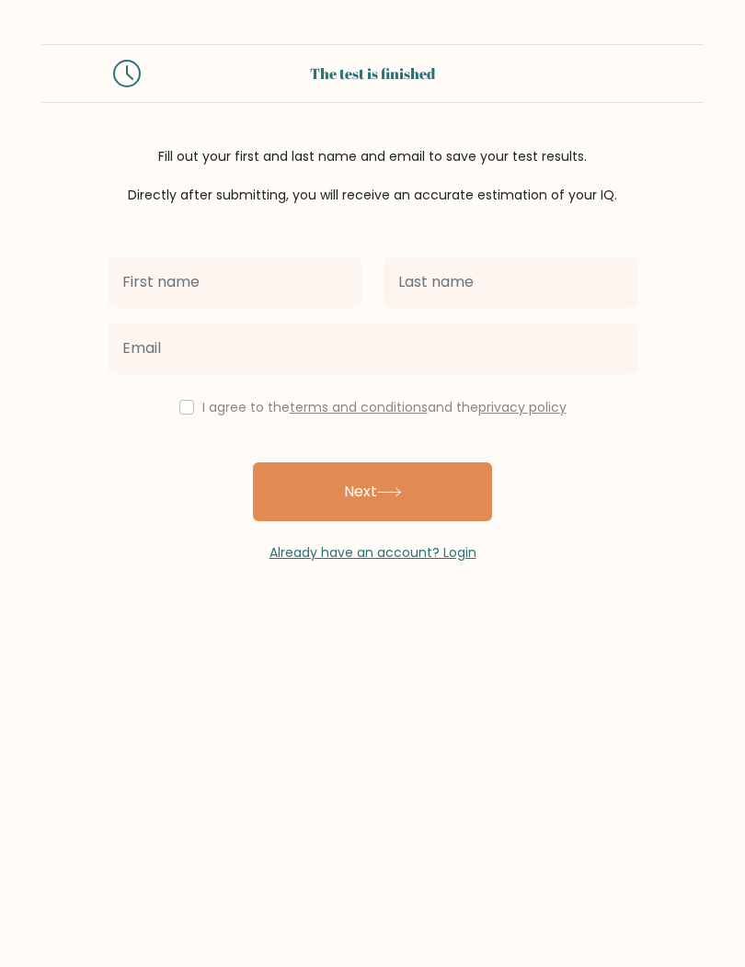
click at [149, 292] on input "text" at bounding box center [235, 282] width 254 height 51
type input "Deo Marie"
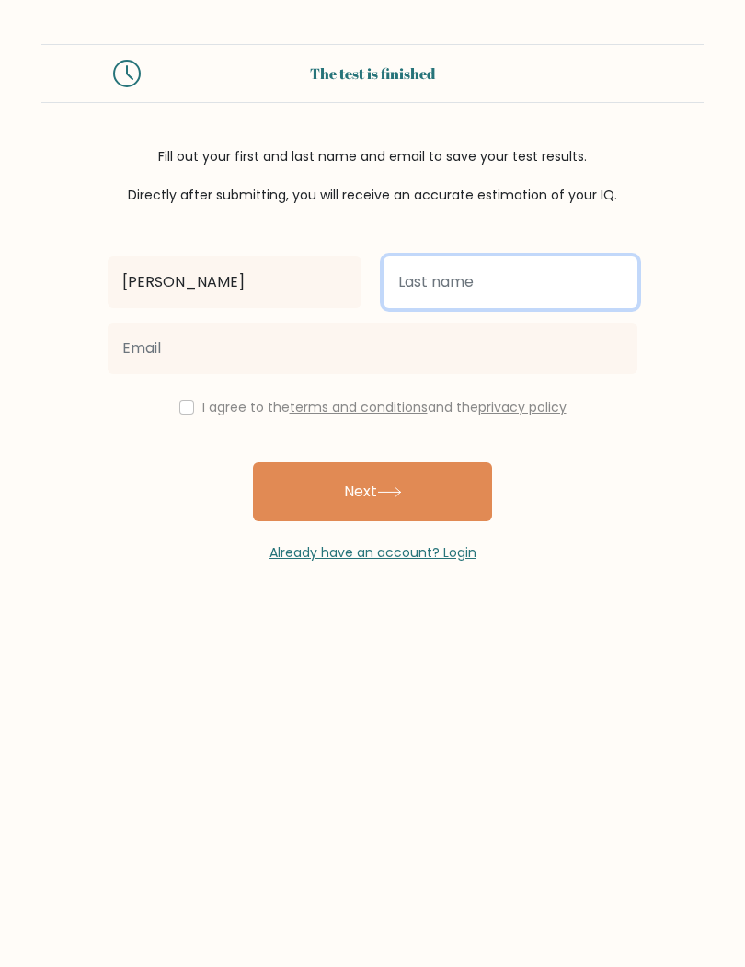
click at [518, 283] on input "text" at bounding box center [510, 282] width 254 height 51
type input "Morecho"
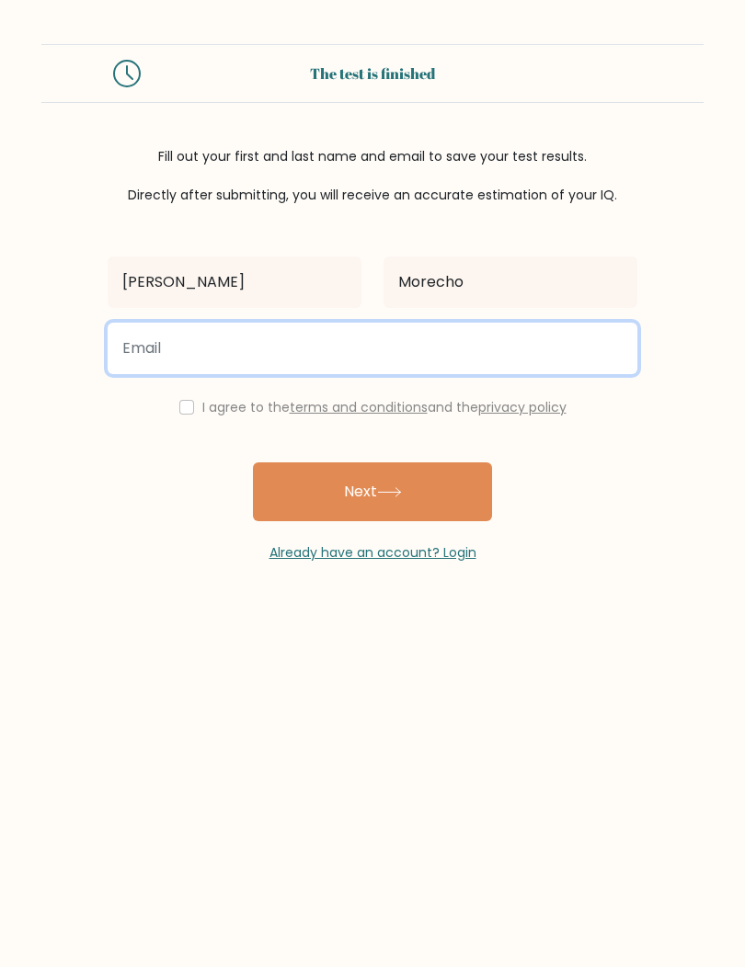
click at [167, 348] on input "email" at bounding box center [373, 348] width 530 height 51
type input "deomariemm@gmail.com"
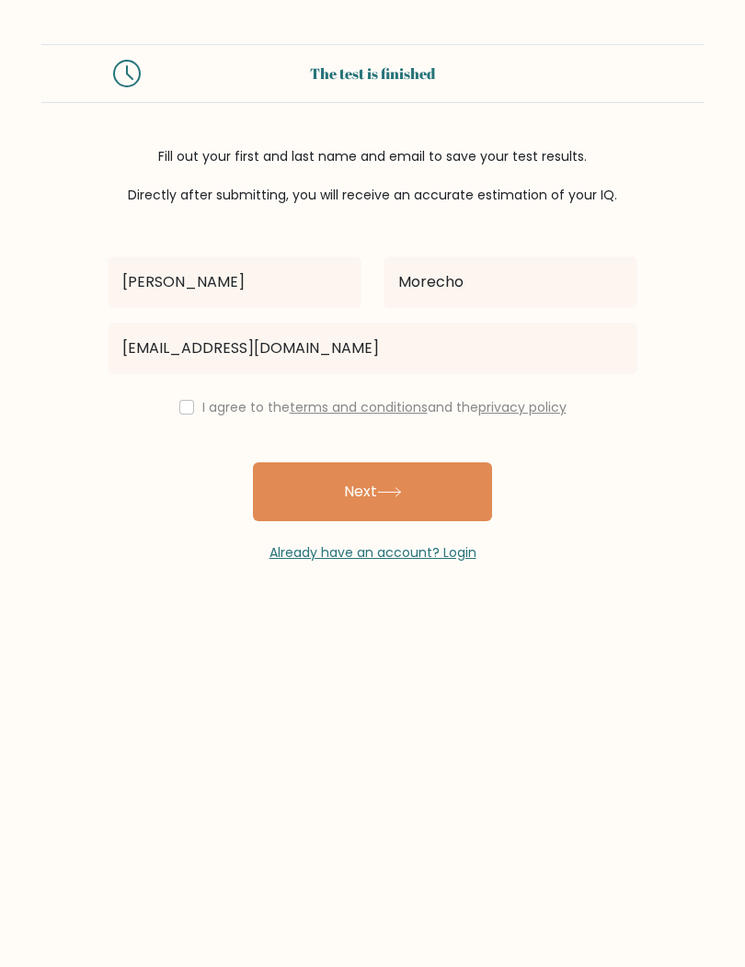
click at [188, 413] on input "checkbox" at bounding box center [186, 407] width 15 height 15
checkbox input "true"
click at [439, 485] on button "Next" at bounding box center [372, 491] width 239 height 59
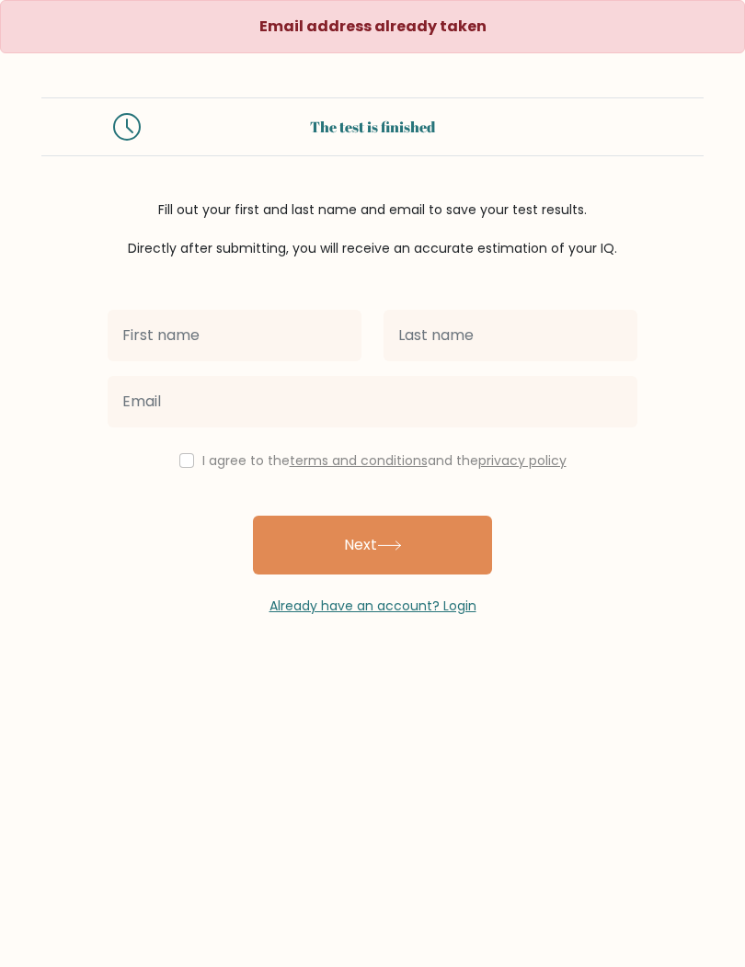
click at [191, 323] on input "text" at bounding box center [235, 335] width 254 height 51
type input "Deo Marie"
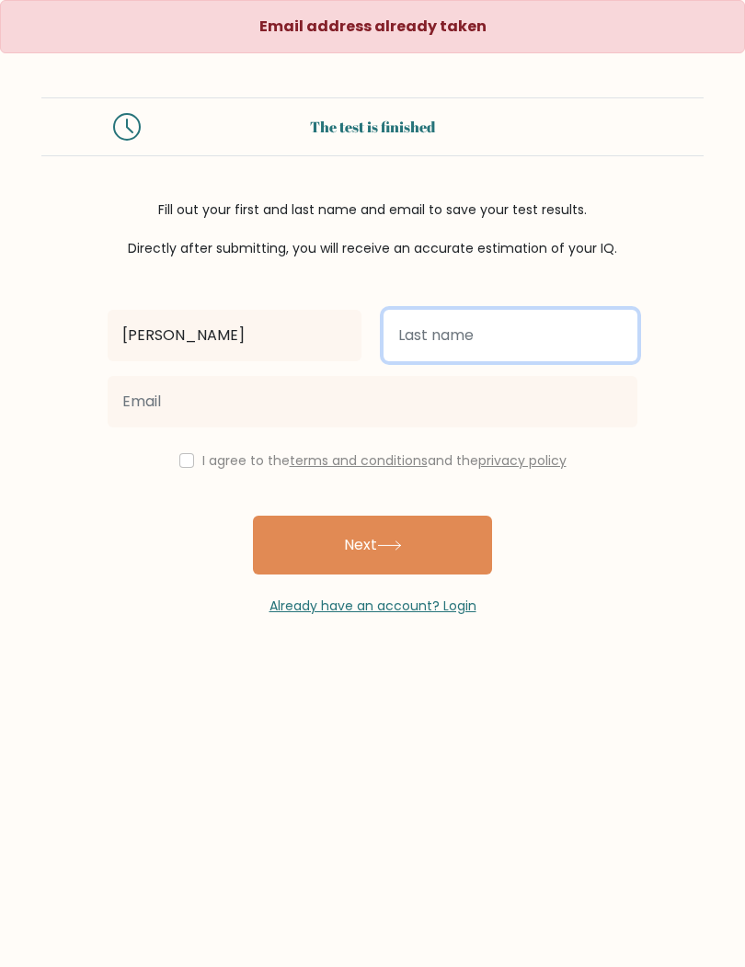
click at [558, 327] on input "text" at bounding box center [510, 335] width 254 height 51
type input "Morecho"
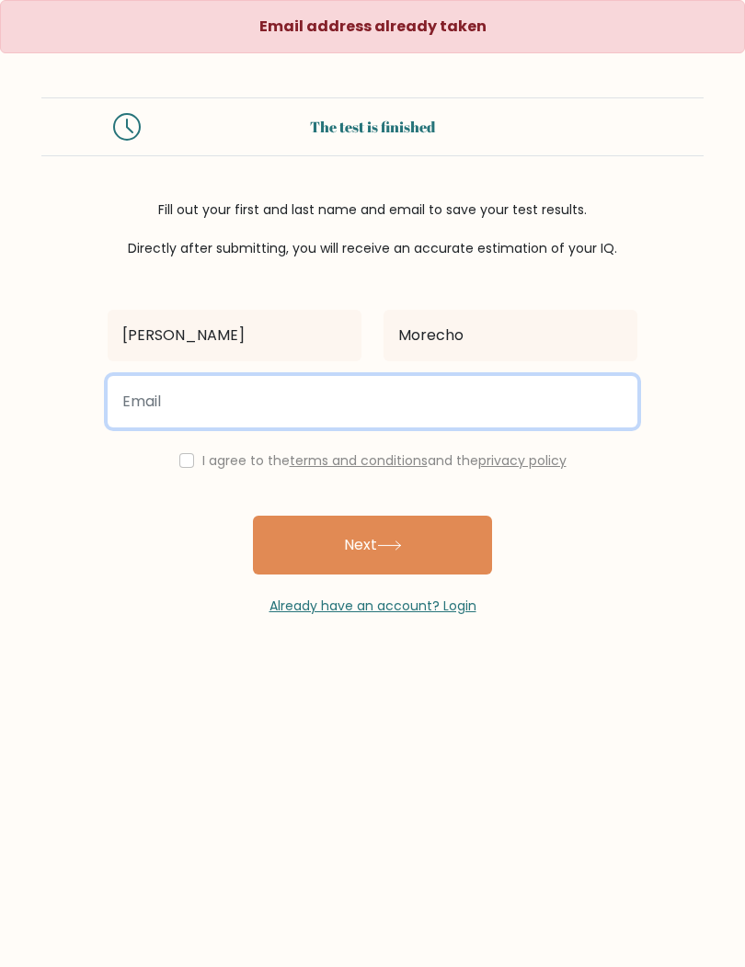
click at [196, 407] on input "email" at bounding box center [373, 401] width 530 height 51
type input "d"
type input "deemtmrch@gmail.com"
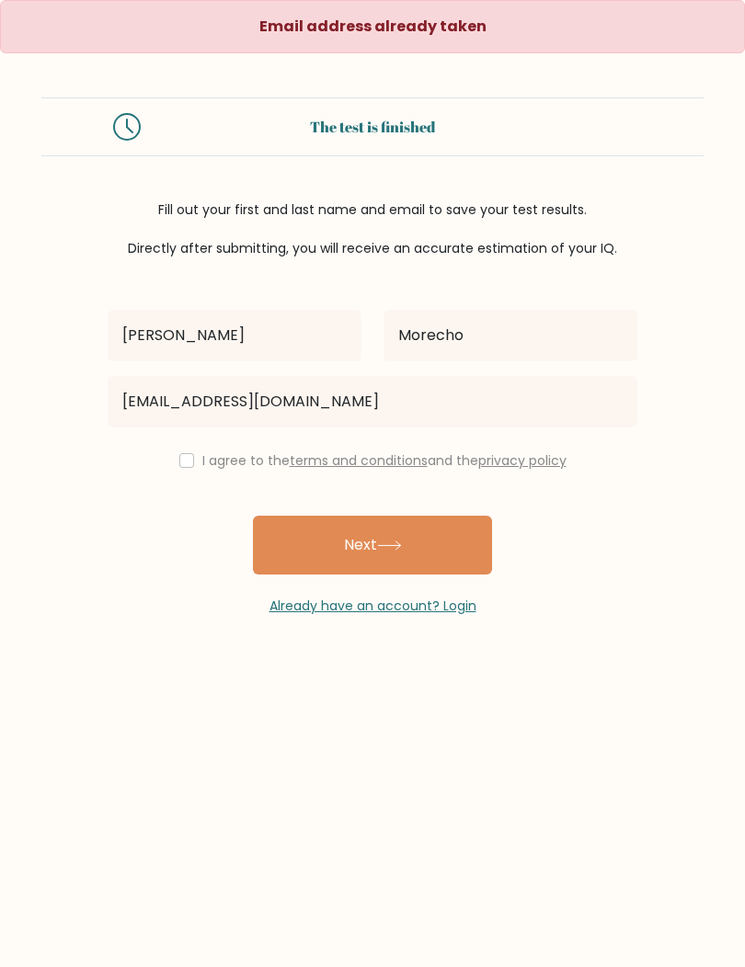
click at [181, 466] on input "checkbox" at bounding box center [186, 460] width 15 height 15
checkbox input "true"
click at [439, 547] on button "Next" at bounding box center [372, 545] width 239 height 59
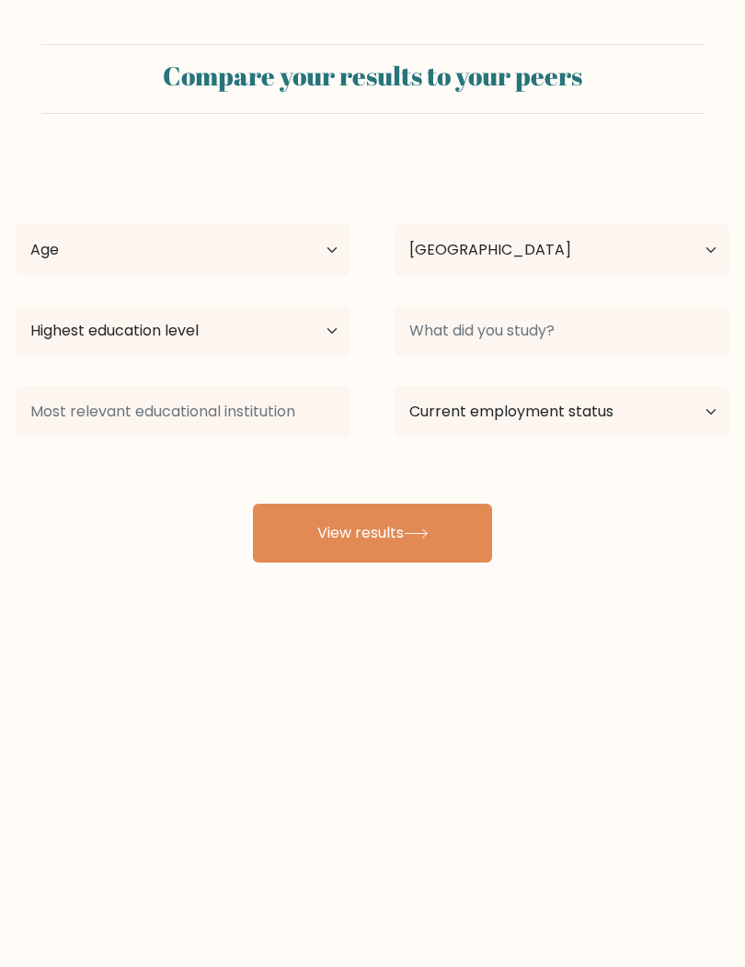
select select "PH"
click at [90, 258] on select "Age Under [DEMOGRAPHIC_DATA] [DEMOGRAPHIC_DATA] [DEMOGRAPHIC_DATA] [DEMOGRAPHIC…" at bounding box center [183, 249] width 335 height 51
select select "25_34"
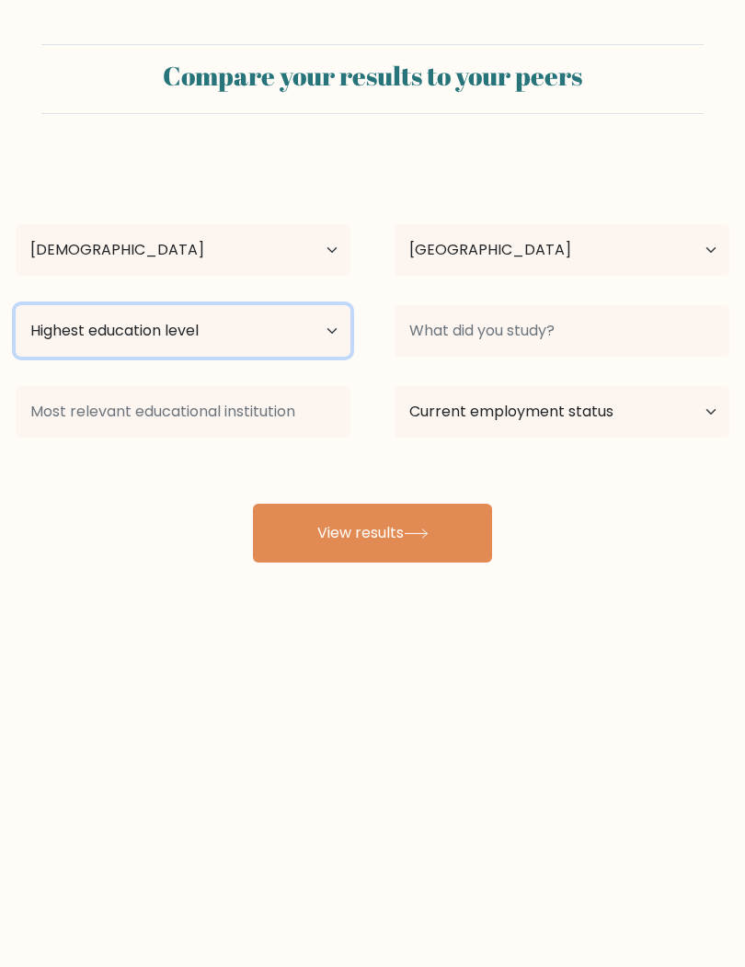
click at [109, 336] on select "Highest education level No schooling Primary Lower Secondary Upper Secondary Oc…" at bounding box center [183, 330] width 335 height 51
click at [100, 339] on select "Highest education level No schooling Primary Lower Secondary Upper Secondary Oc…" at bounding box center [183, 330] width 335 height 51
select select "bachelors_degree"
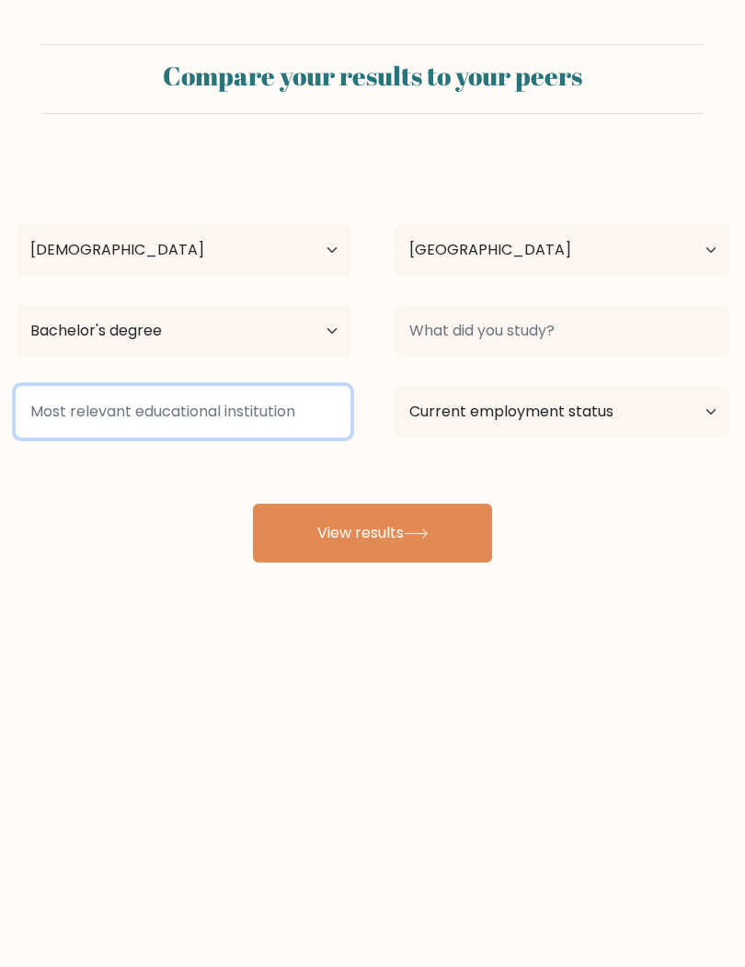
click at [82, 422] on input at bounding box center [183, 411] width 335 height 51
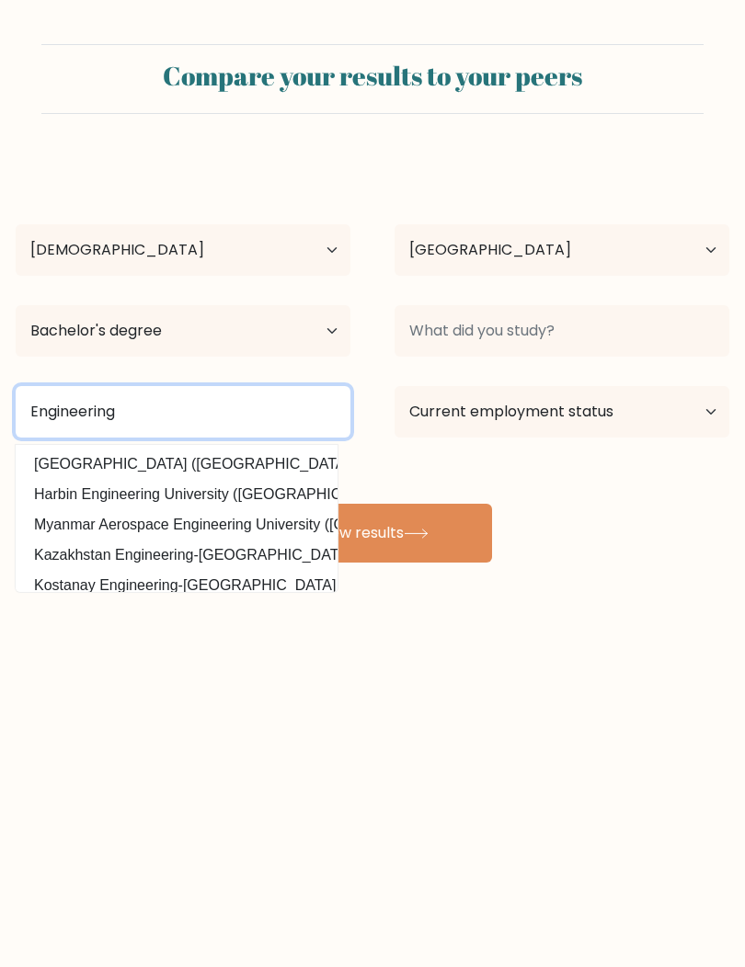
type input "Engineering"
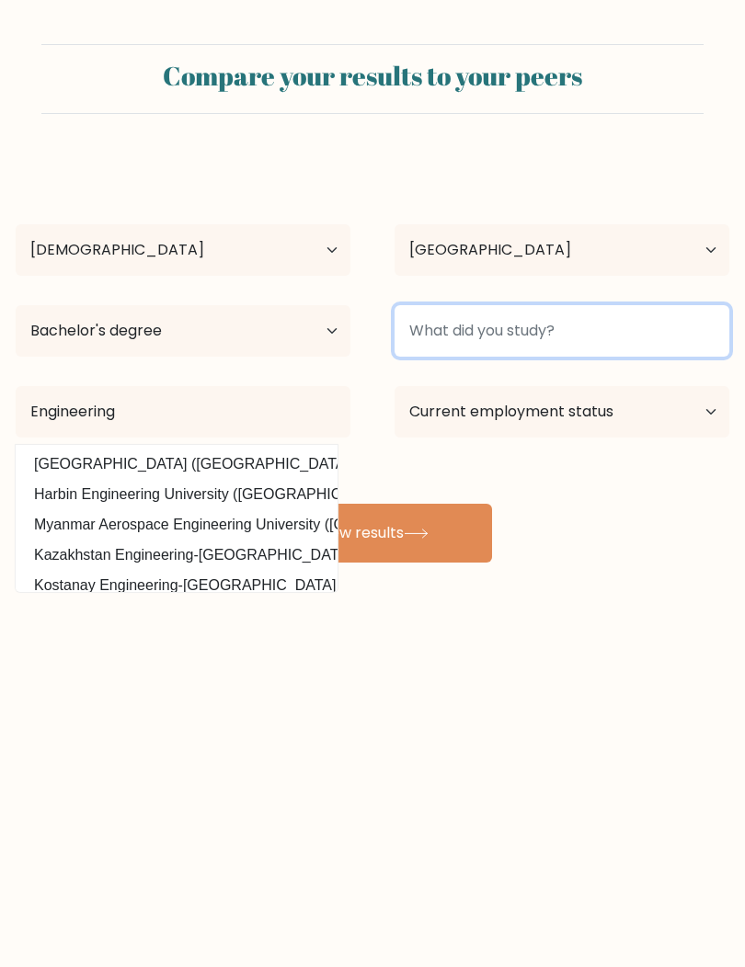
click at [583, 337] on input at bounding box center [561, 330] width 335 height 51
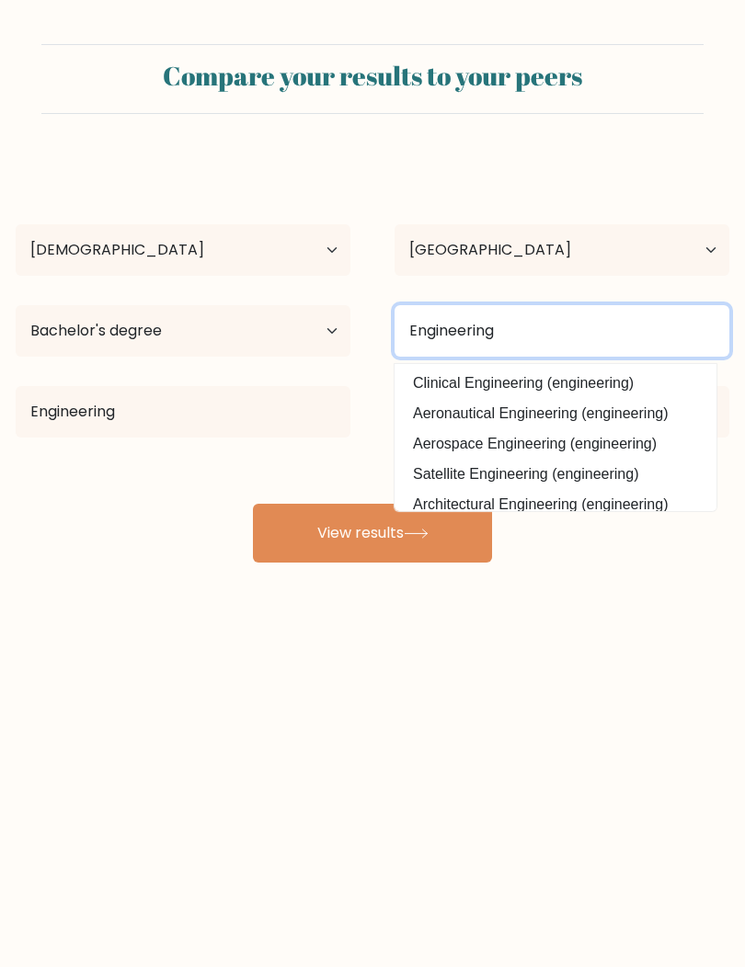
type input "Engineering"
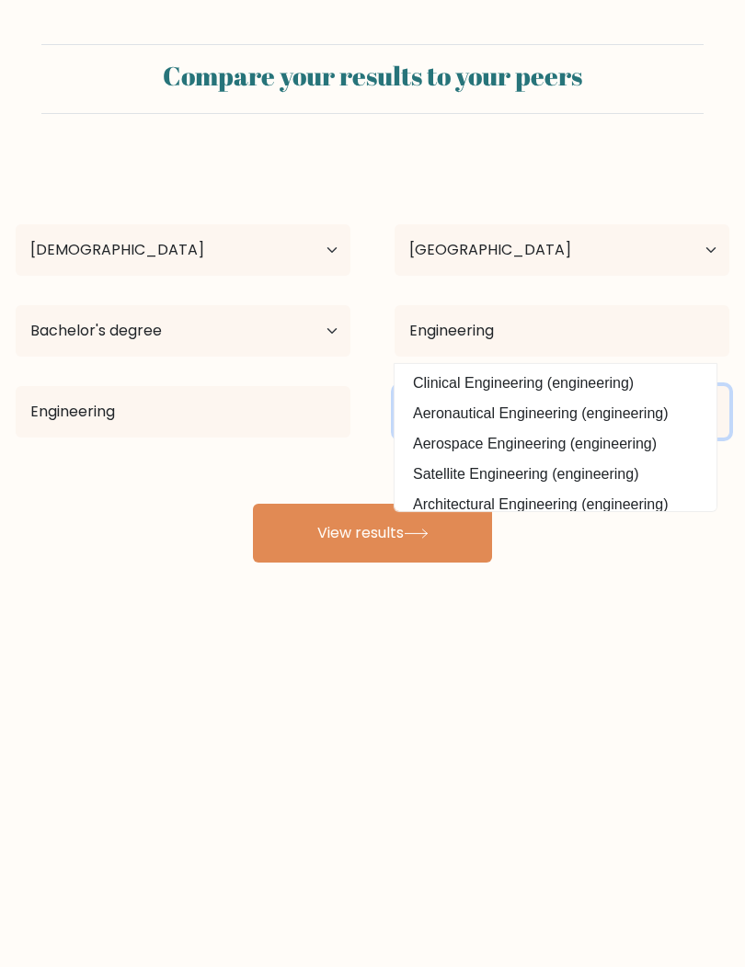
click at [666, 416] on select "Current employment status Employed Student Retired Other / prefer not to answer" at bounding box center [561, 411] width 335 height 51
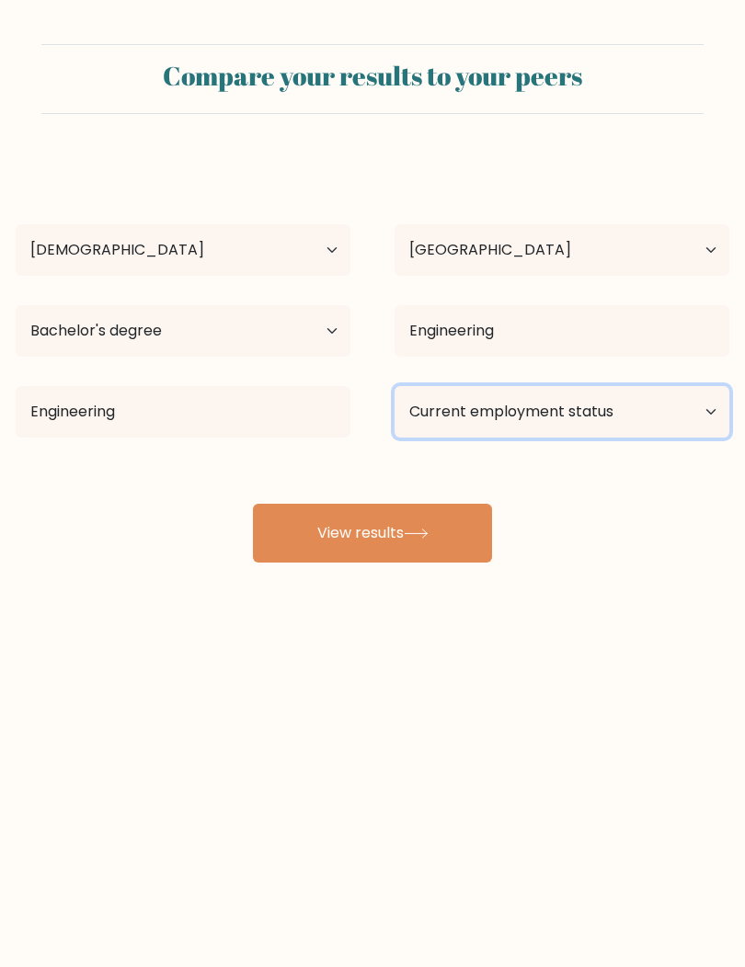
select select "employed"
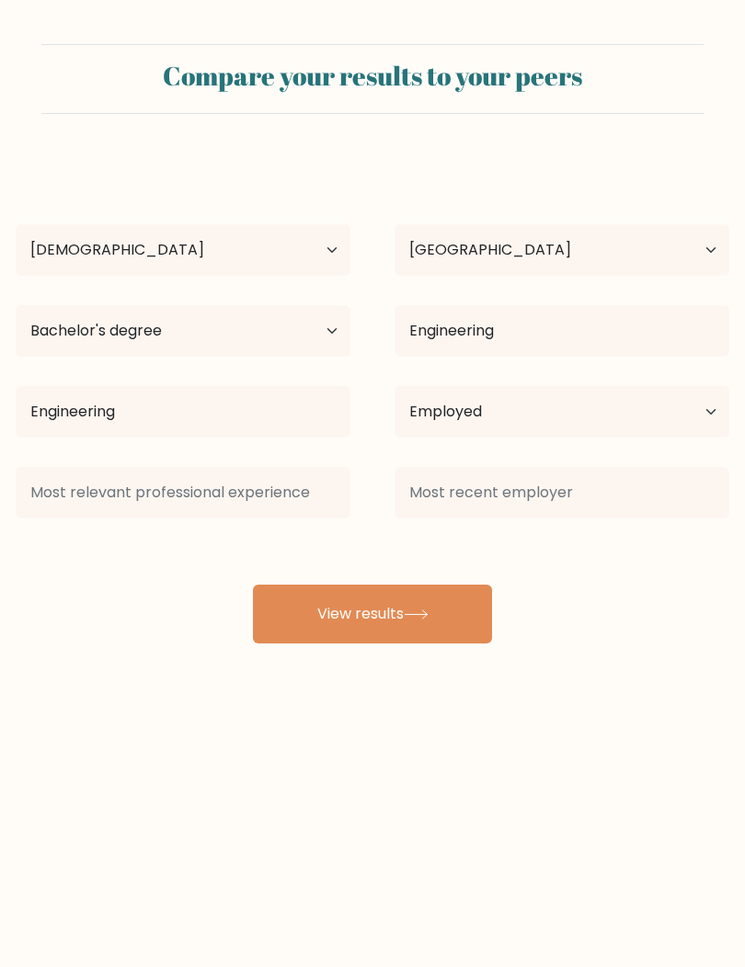
click at [307, 532] on div "Deo Marie Morecho Age Under 18 years old 18-24 years old 25-34 years old 35-44 …" at bounding box center [373, 400] width 736 height 485
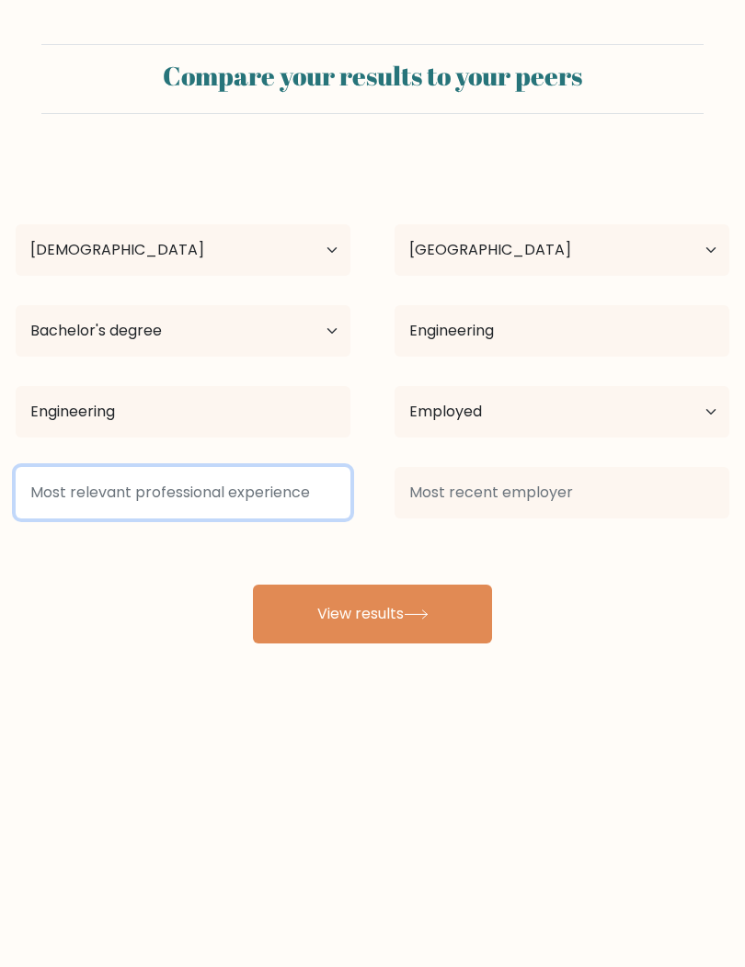
click at [103, 504] on input at bounding box center [183, 492] width 335 height 51
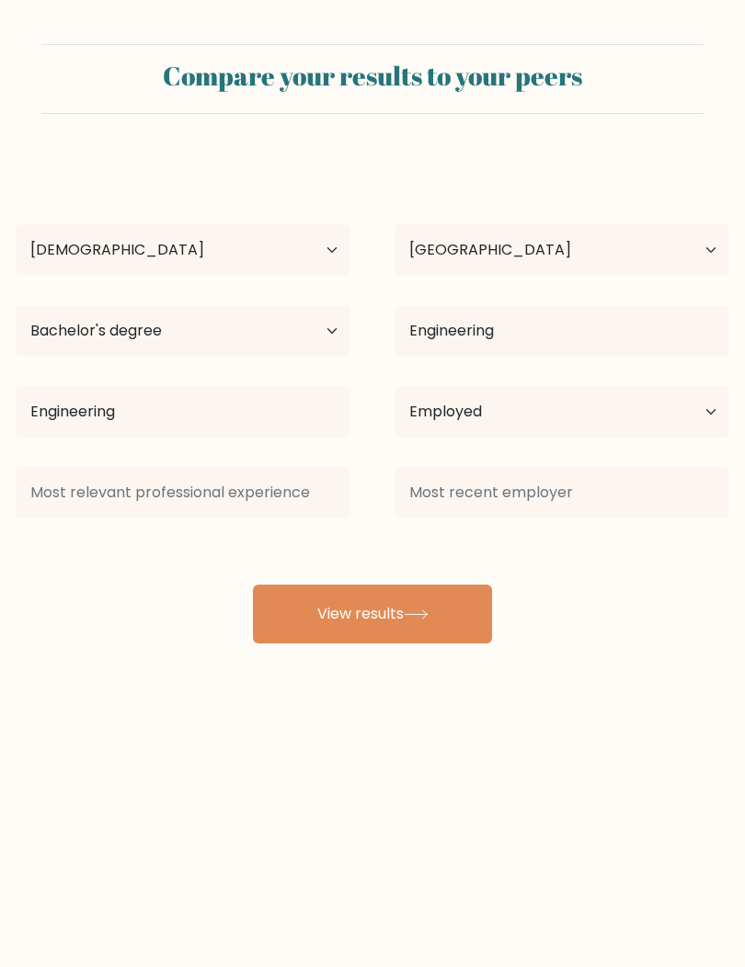
click at [310, 629] on button "View results" at bounding box center [372, 614] width 239 height 59
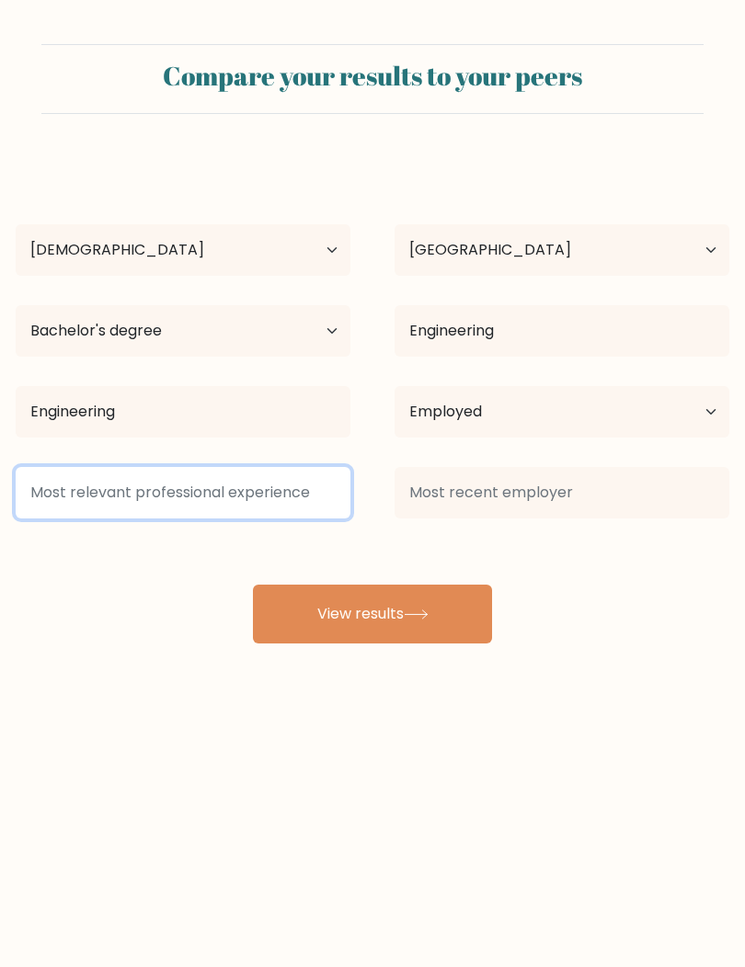
click at [372, 617] on button "View results" at bounding box center [372, 614] width 239 height 59
type input "VA"
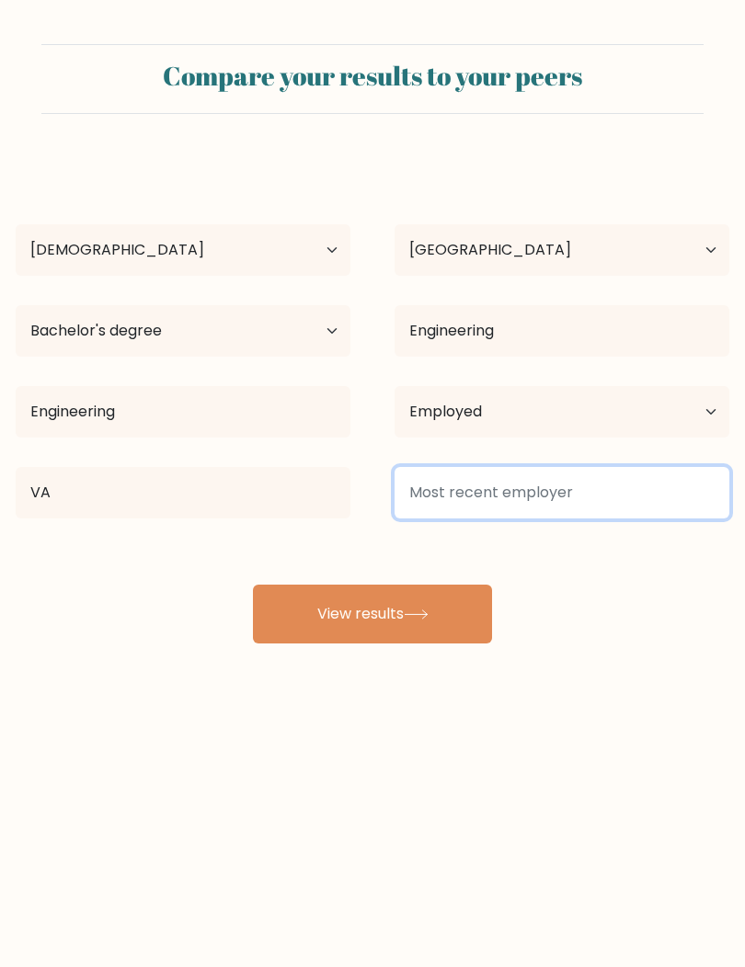
click at [595, 501] on input at bounding box center [561, 492] width 335 height 51
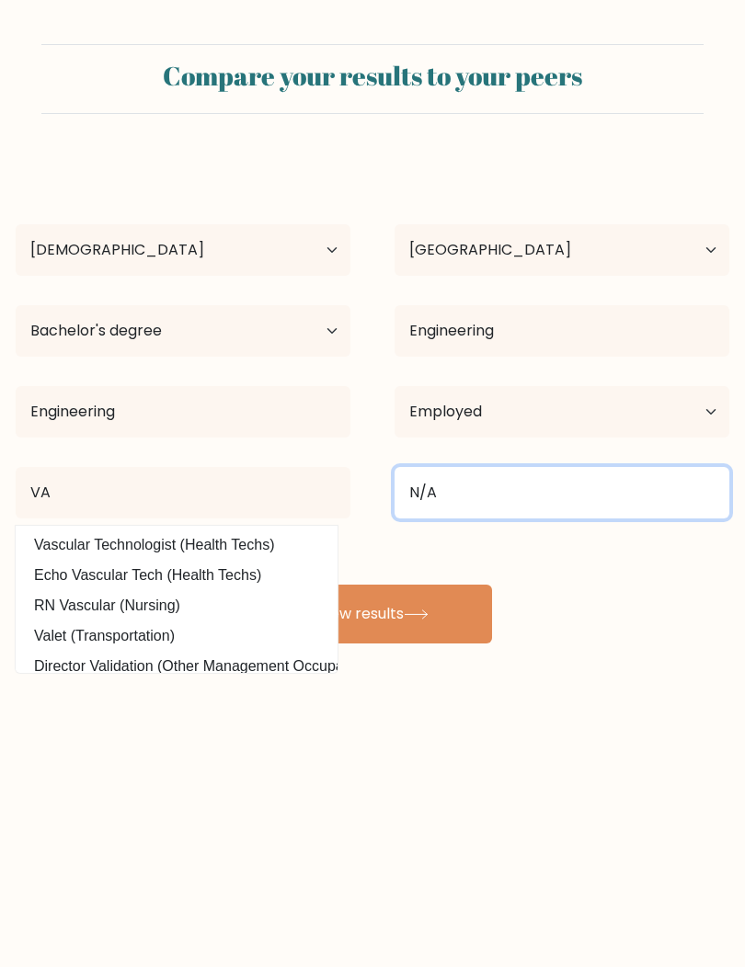
type input "N/A"
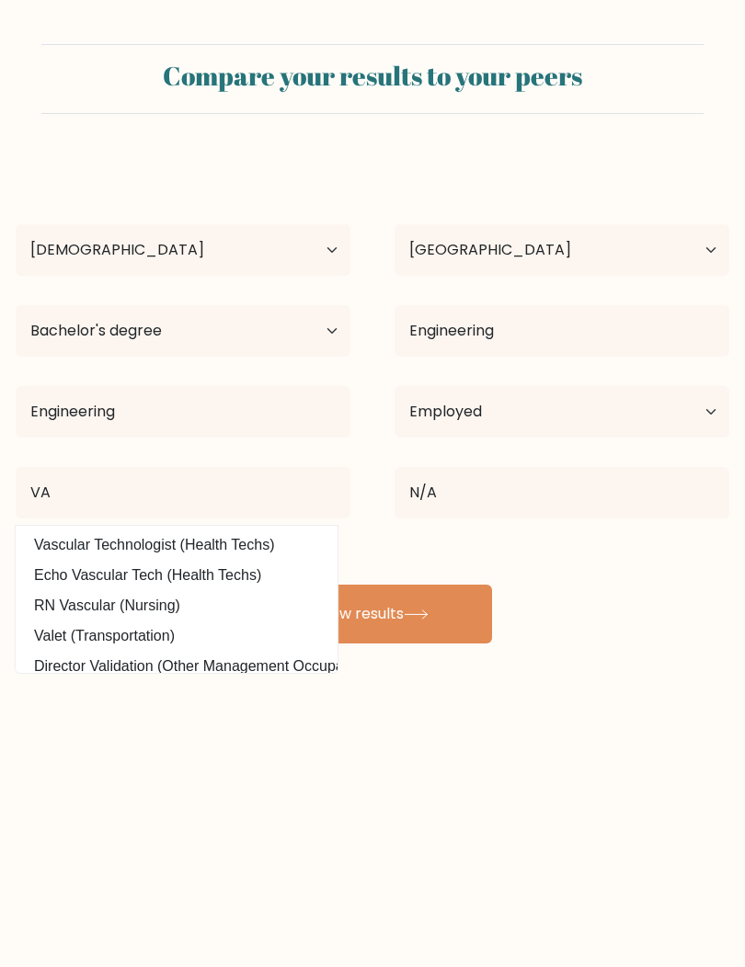
click at [301, 610] on button "View results" at bounding box center [372, 614] width 239 height 59
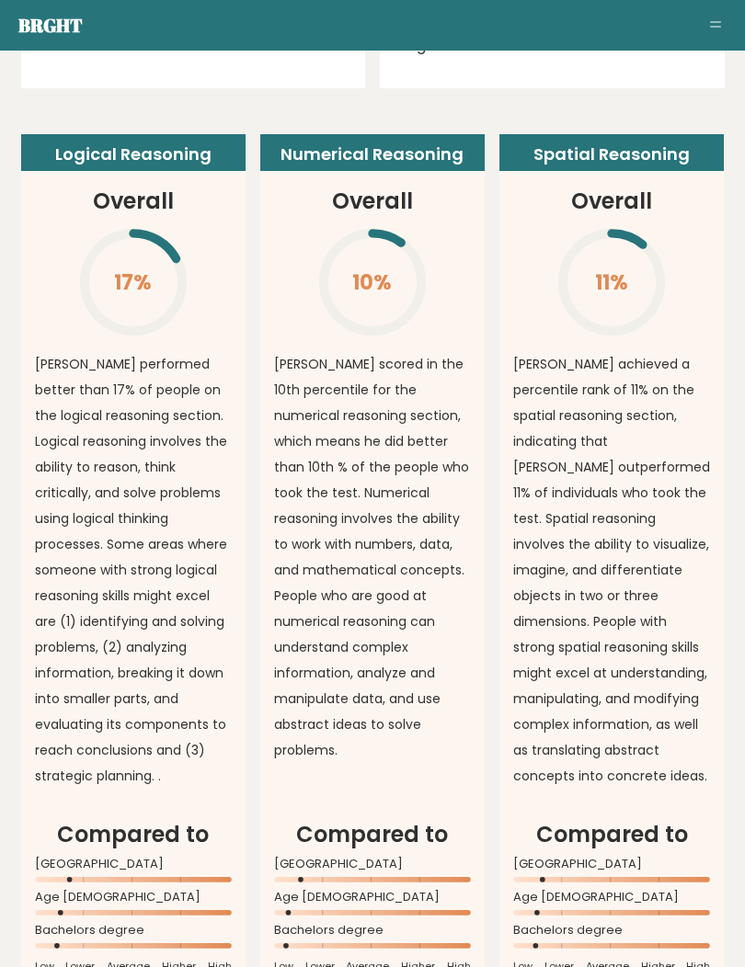
scroll to position [1491, 0]
